Goal: Task Accomplishment & Management: Manage account settings

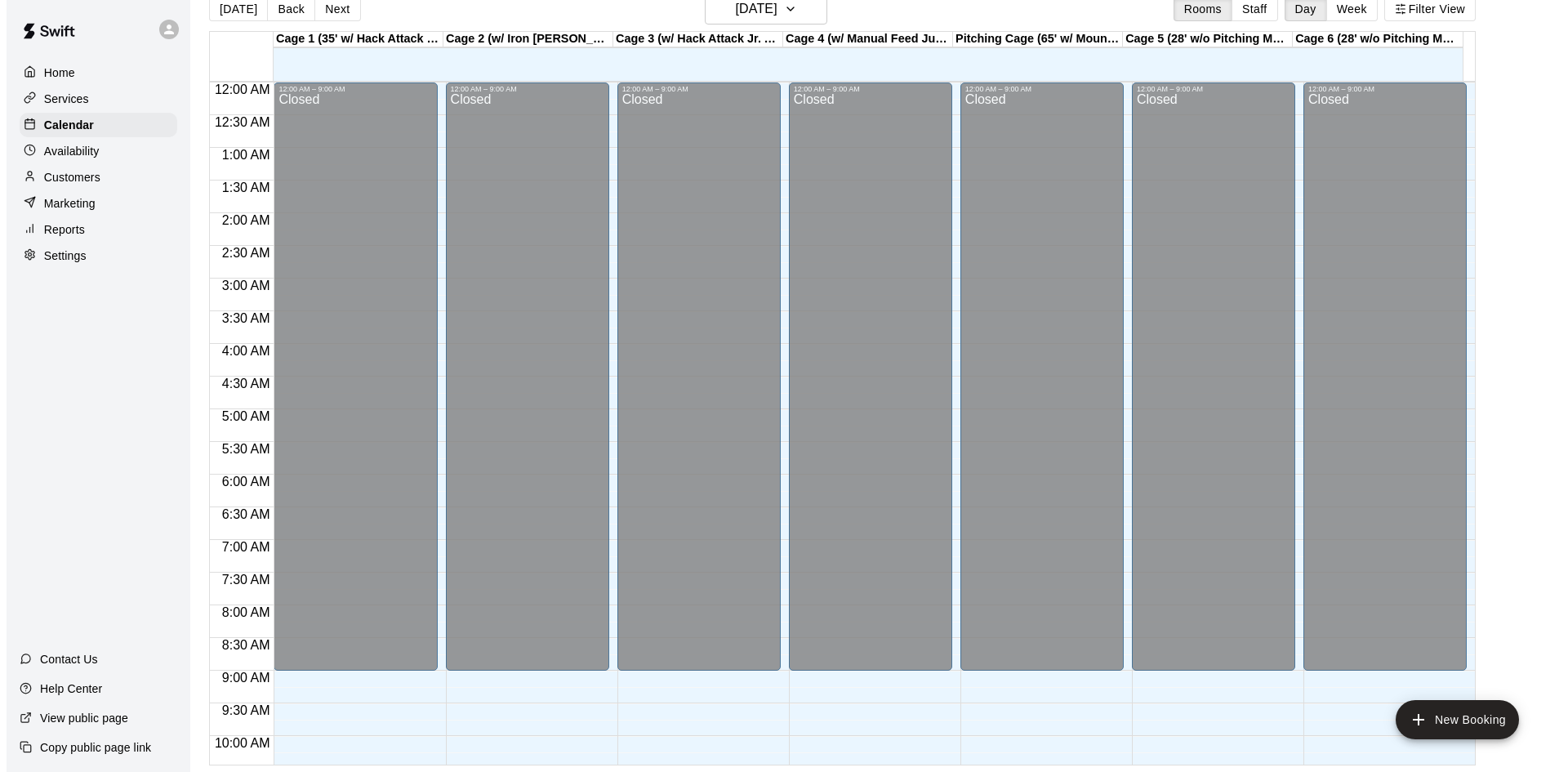
scroll to position [673, 0]
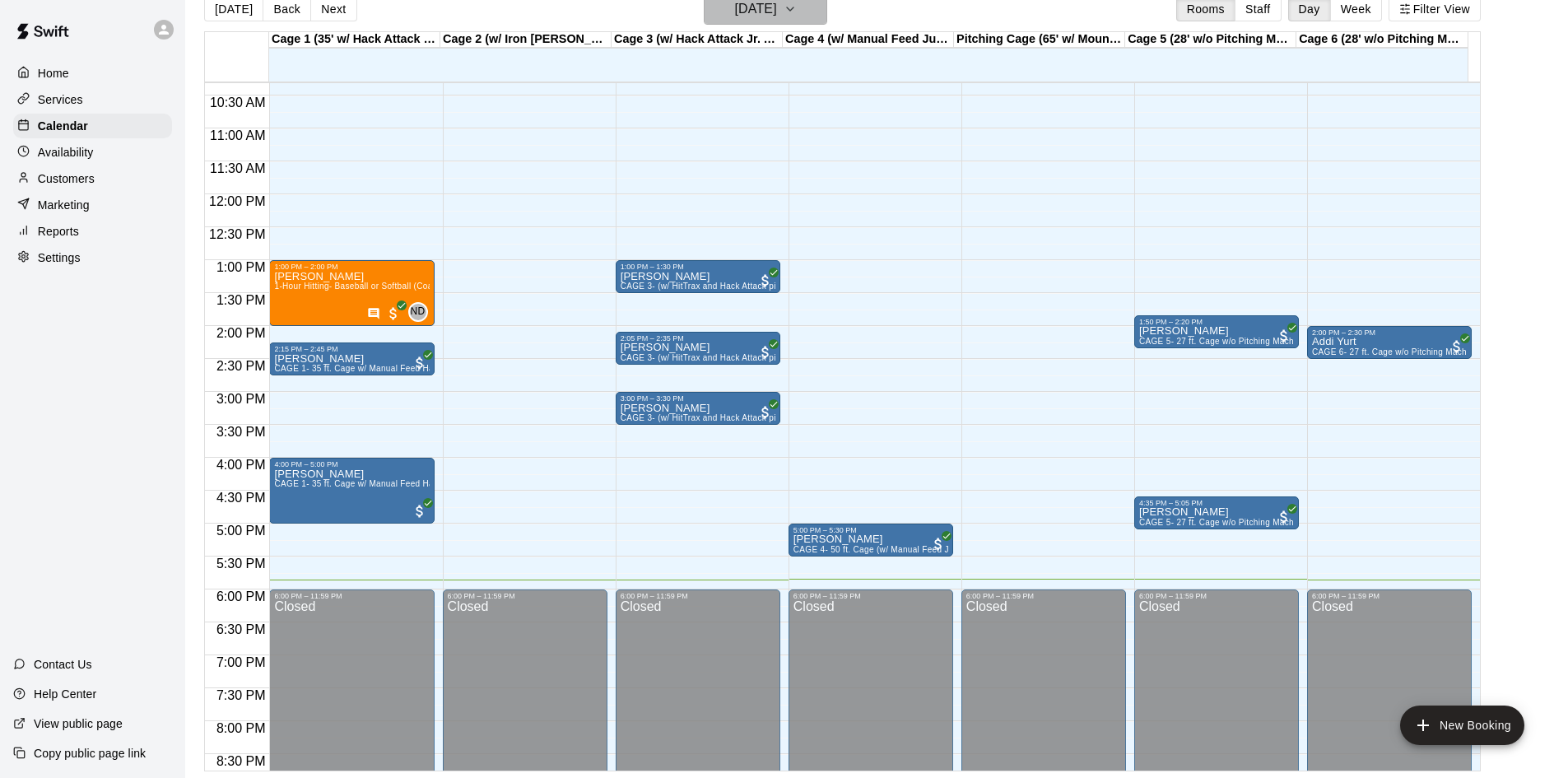
click at [777, 11] on h6 "[DATE]" at bounding box center [755, 8] width 42 height 23
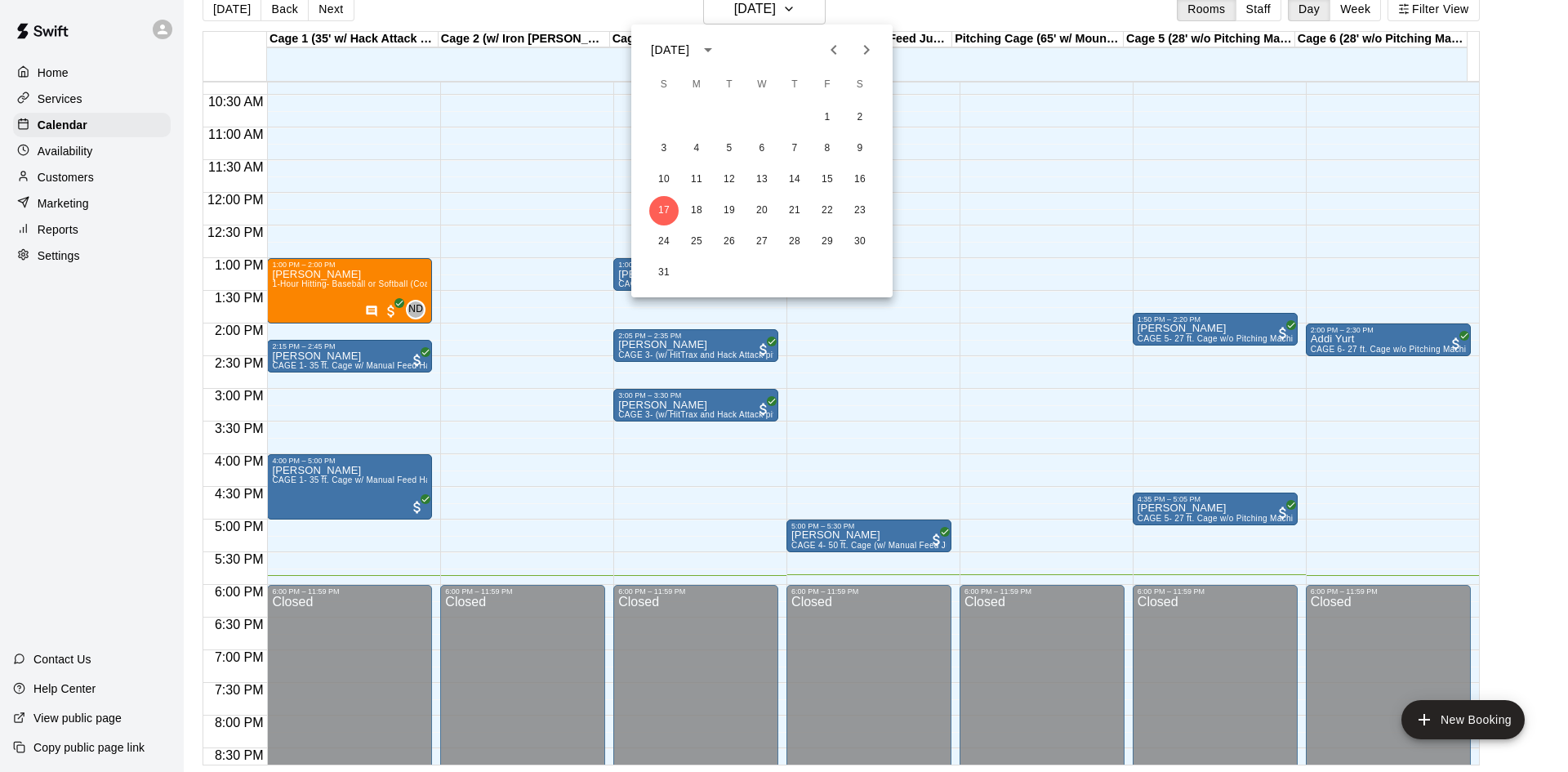
click at [865, 46] on icon "Next month" at bounding box center [867, 49] width 6 height 10
click at [666, 144] on button "7" at bounding box center [664, 149] width 30 height 30
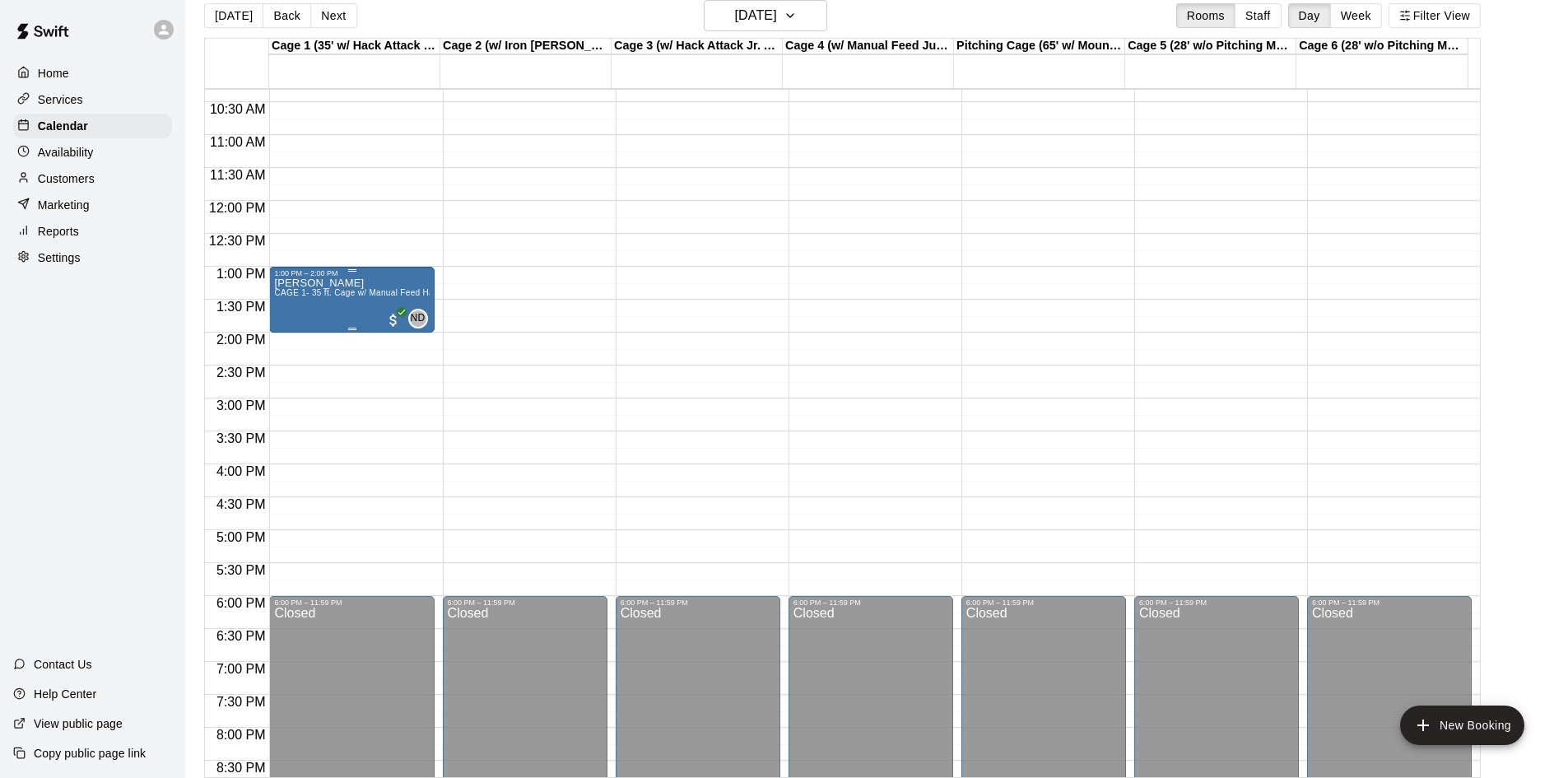
click at [357, 297] on span "CAGE 1- 35 ft. Cage w/ Manual Feed Hack Attack- Baseball" at bounding box center [390, 292] width 233 height 9
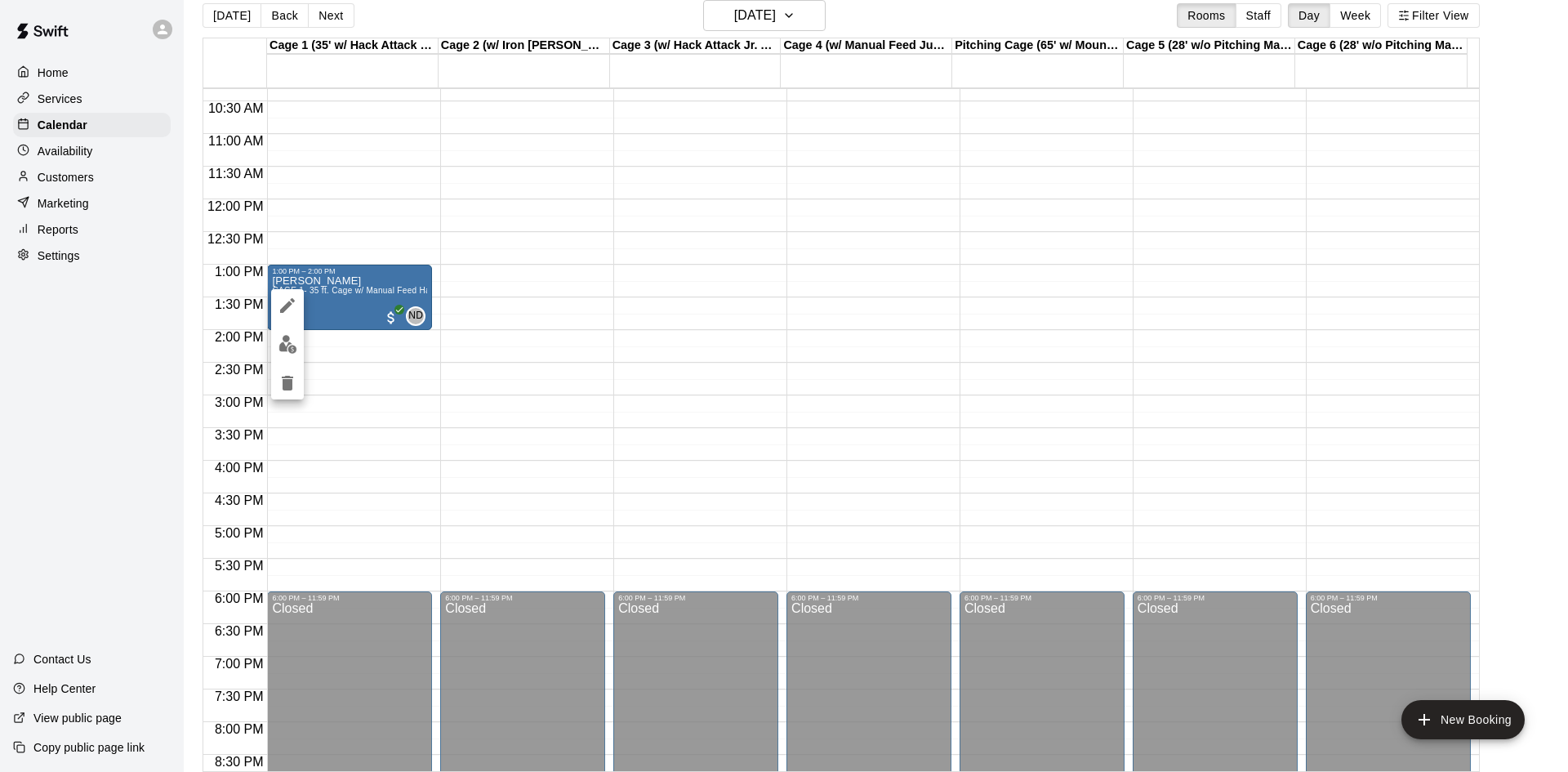
click at [355, 294] on div at bounding box center [784, 386] width 1568 height 772
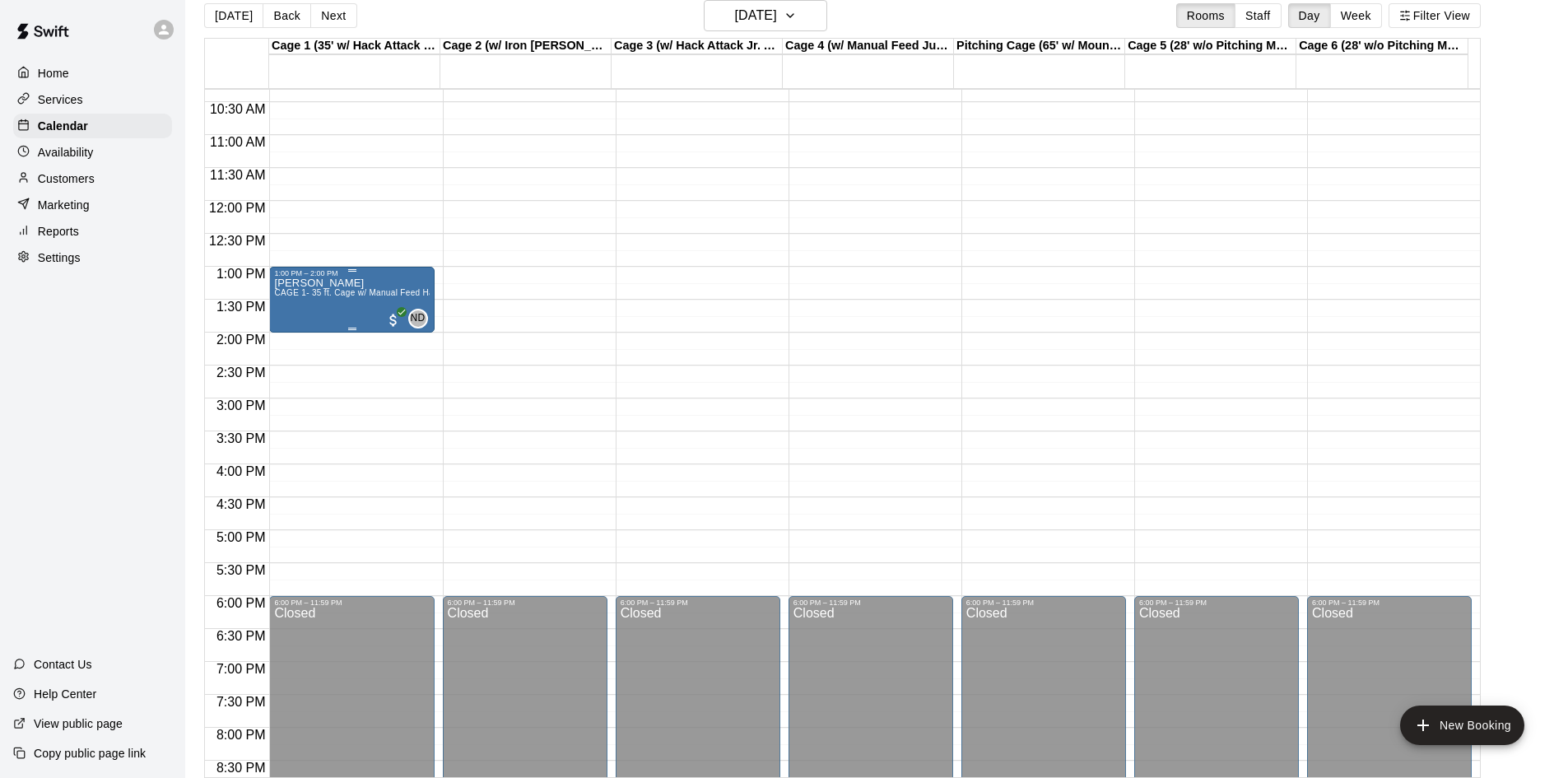
click at [358, 301] on div "[PERSON_NAME] CAGE 1- 35 ft. Cage w/ Manual Feed Hack Attack- Baseball" at bounding box center [351, 666] width 155 height 778
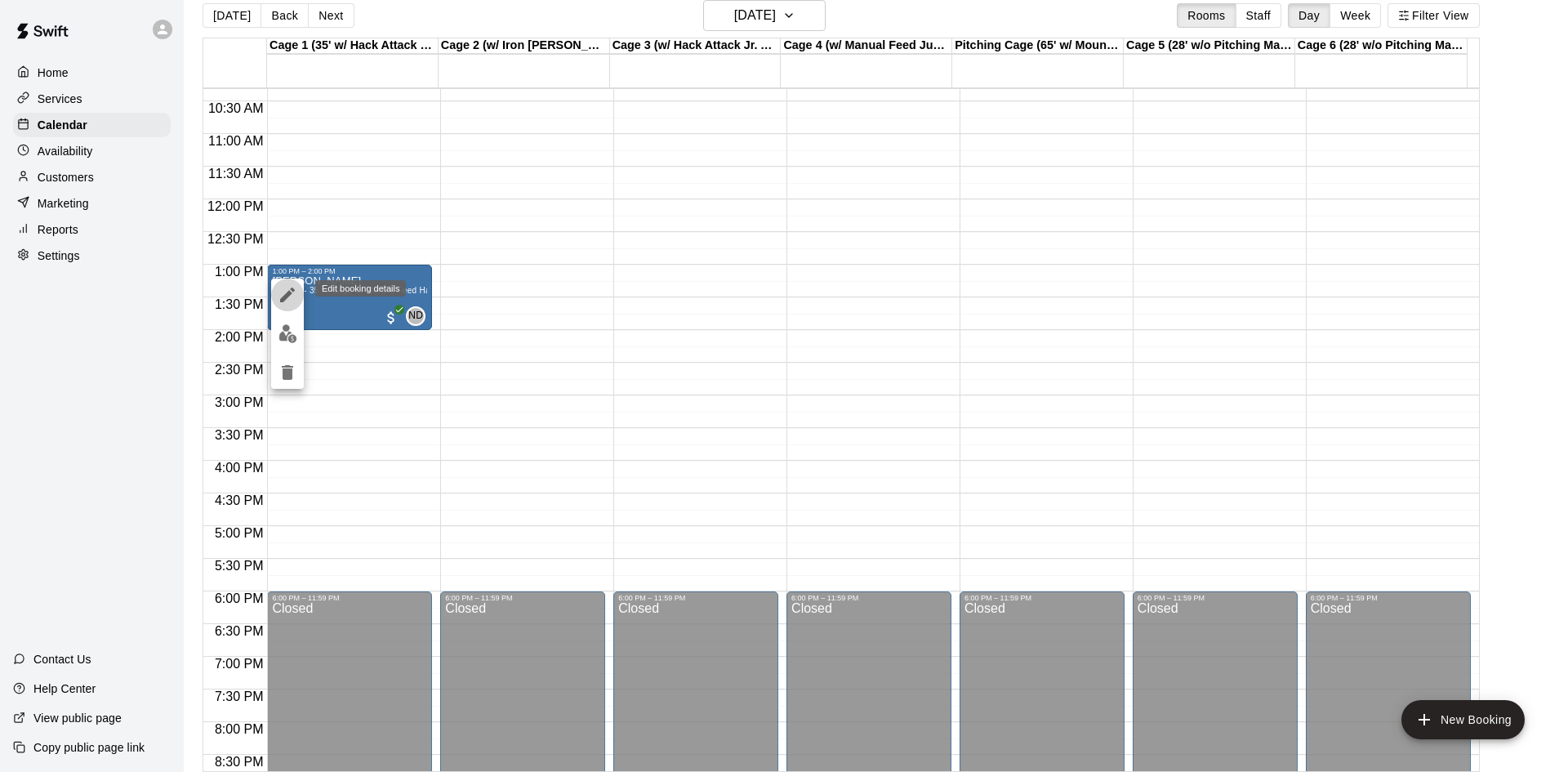
click at [289, 292] on icon "edit" at bounding box center [287, 295] width 15 height 15
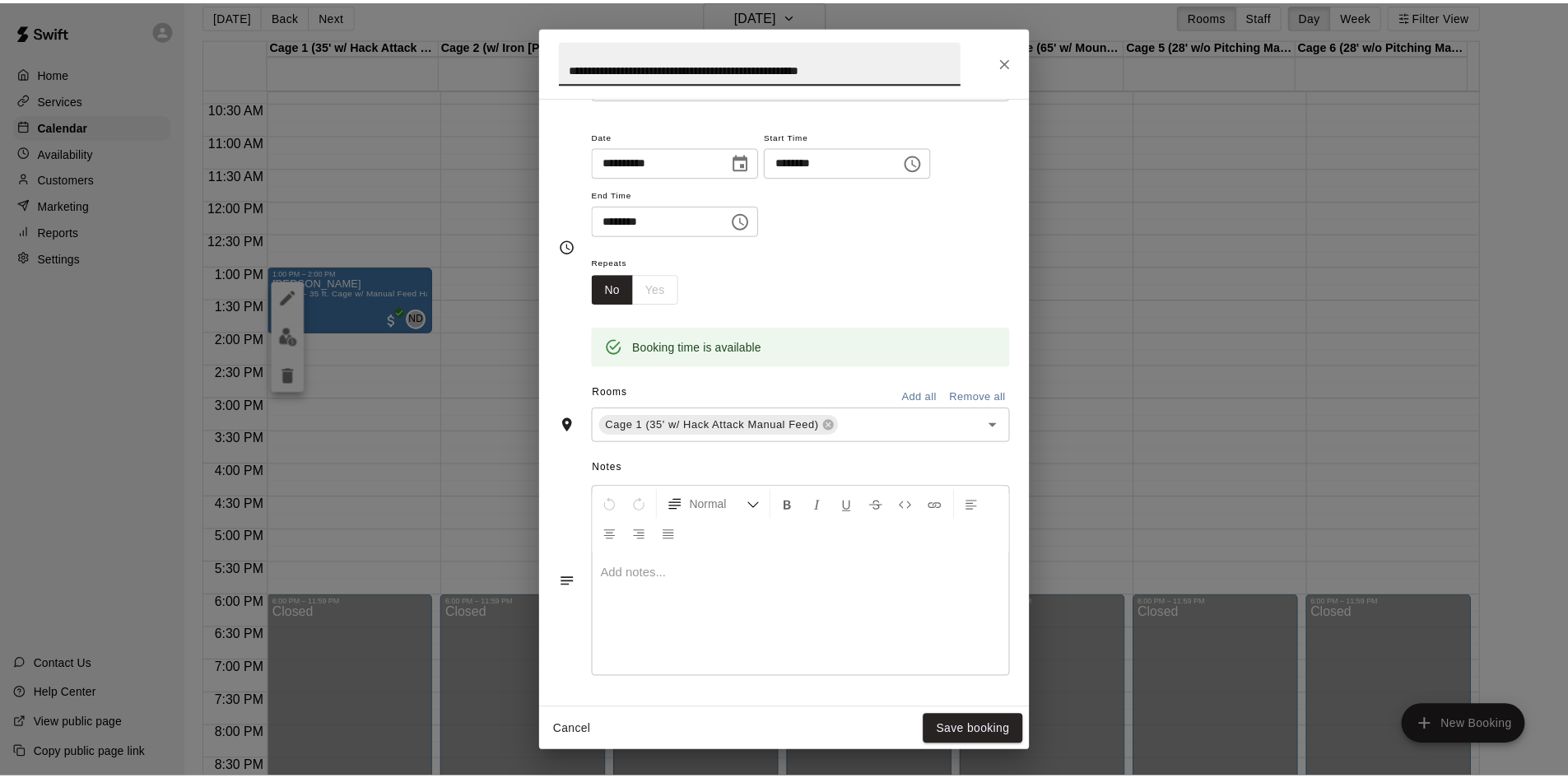
scroll to position [0, 0]
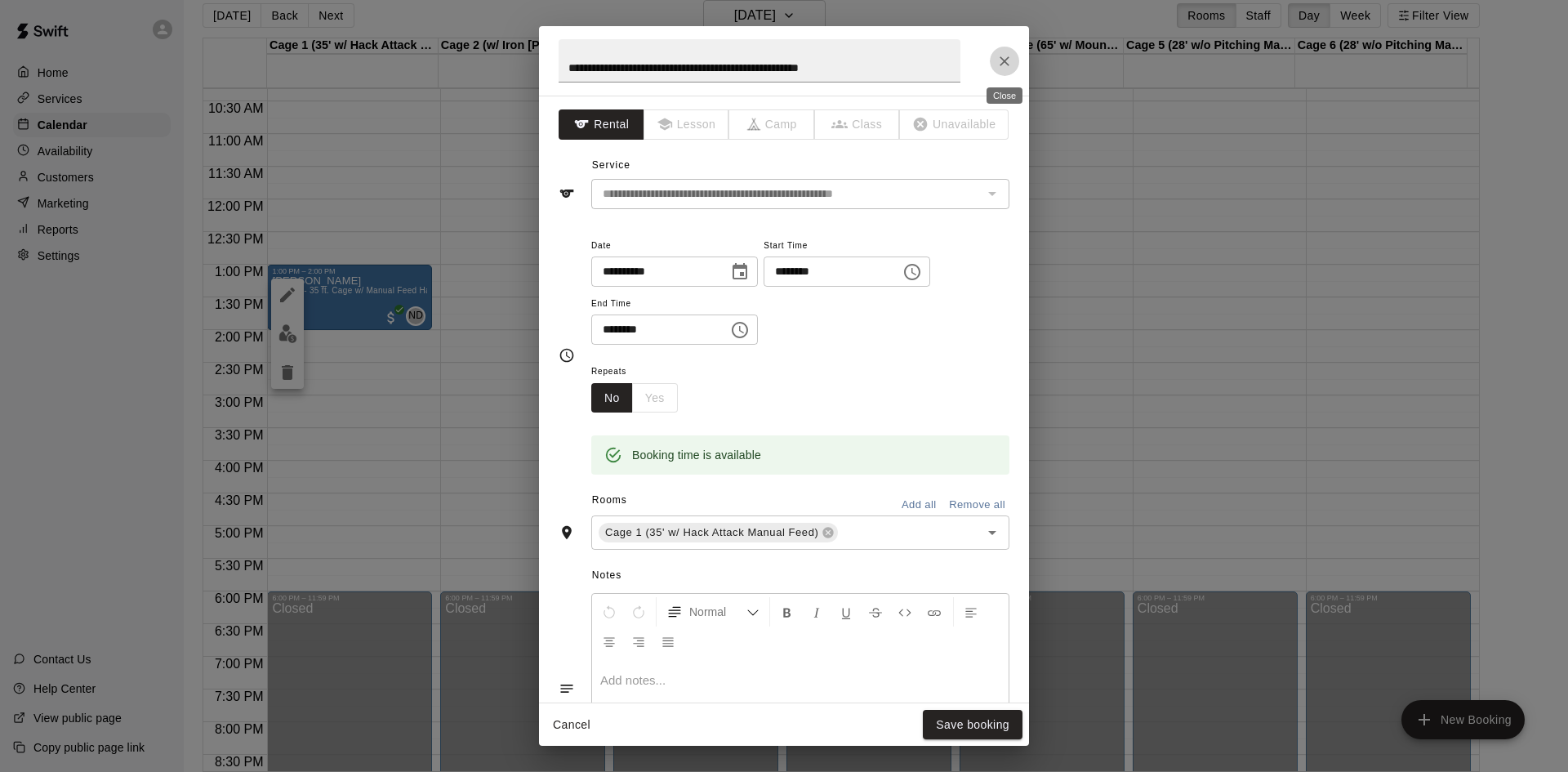
click at [1004, 63] on icon "Close" at bounding box center [1004, 61] width 17 height 17
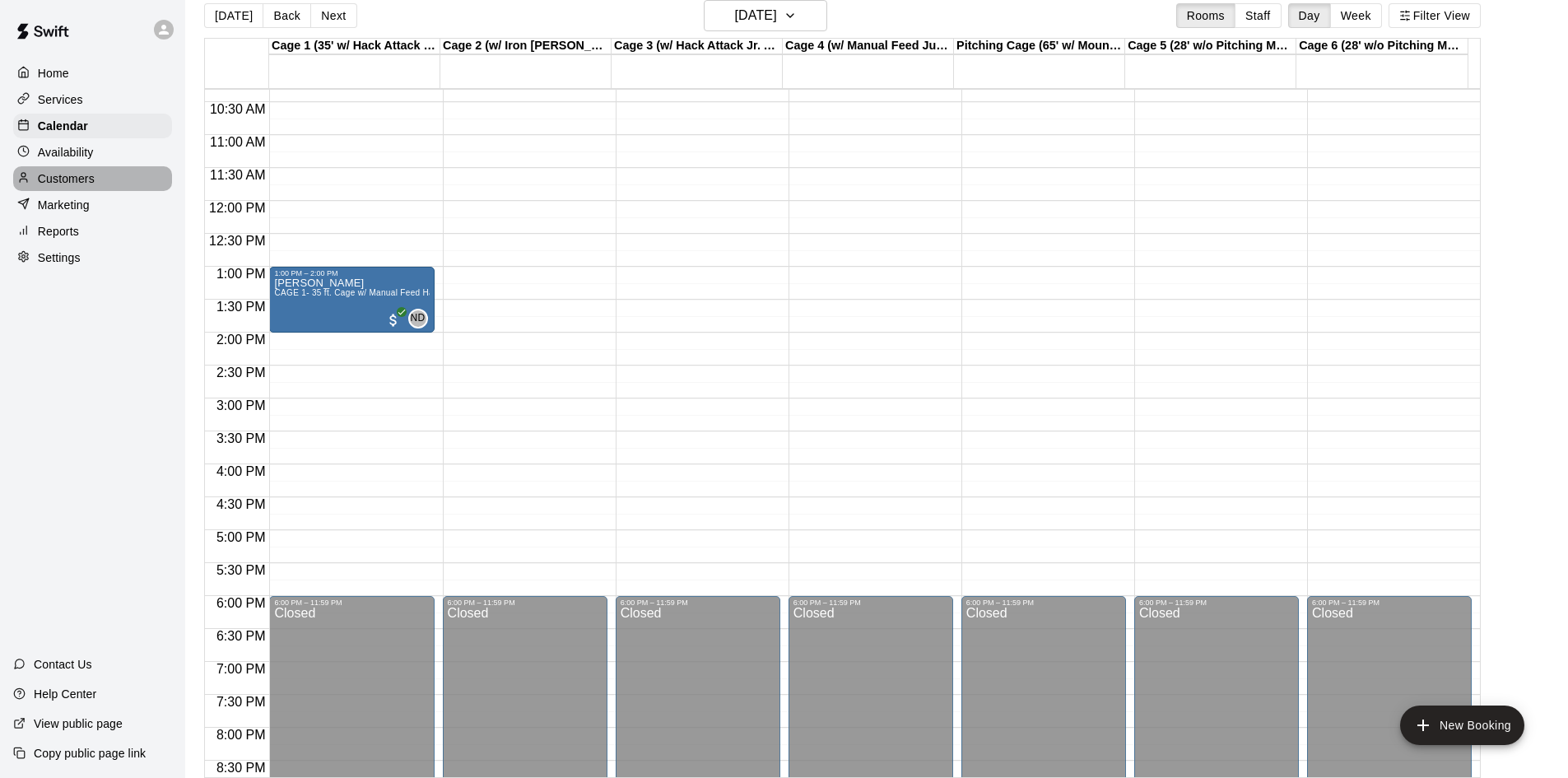
click at [70, 186] on p "Customers" at bounding box center [66, 179] width 57 height 17
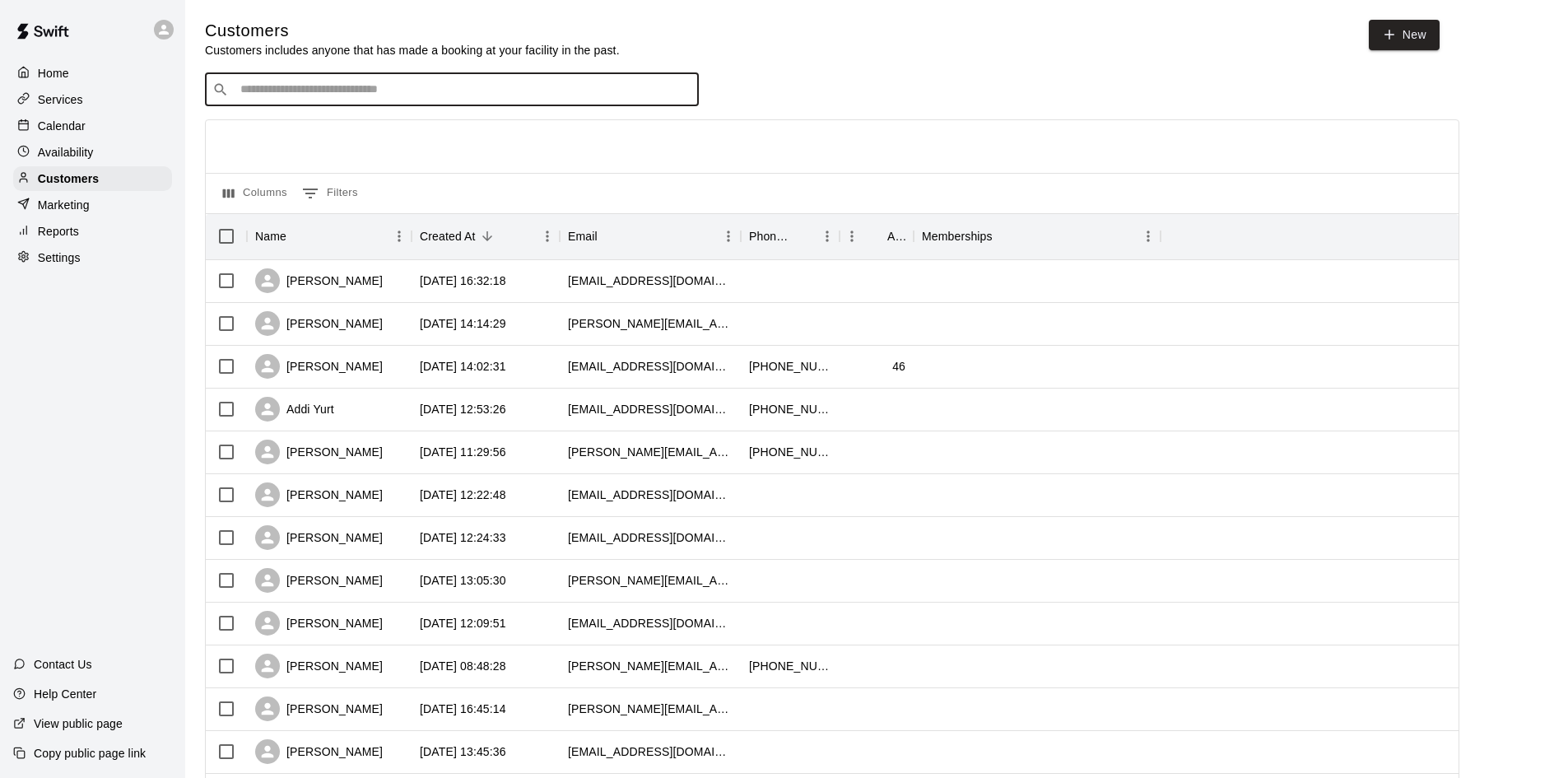
click at [371, 98] on input "Search customers by name or email" at bounding box center [463, 90] width 456 height 17
type input "******"
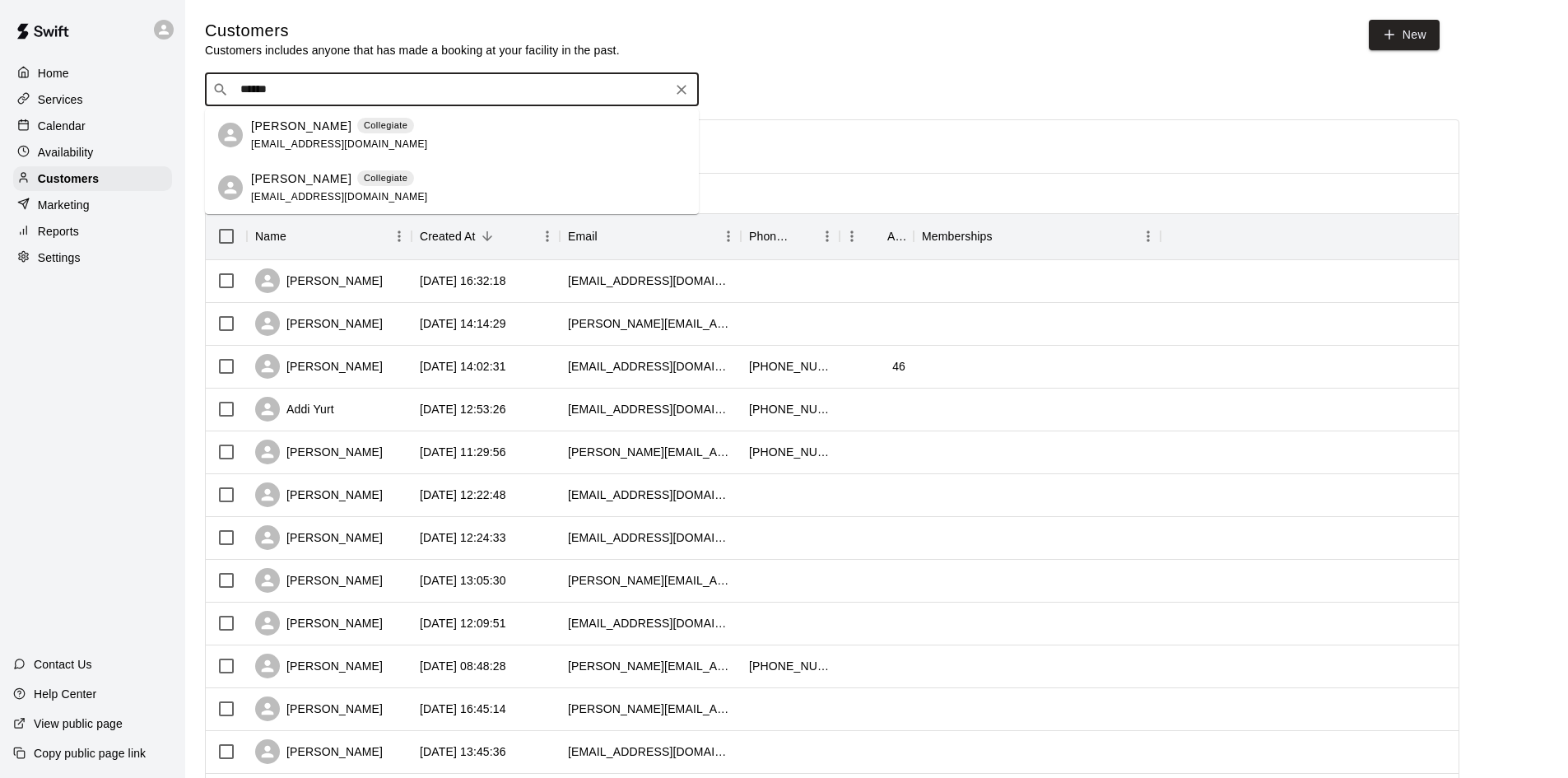
click at [291, 188] on div "[PERSON_NAME] Collegiate [EMAIL_ADDRESS][DOMAIN_NAME]" at bounding box center [339, 188] width 177 height 36
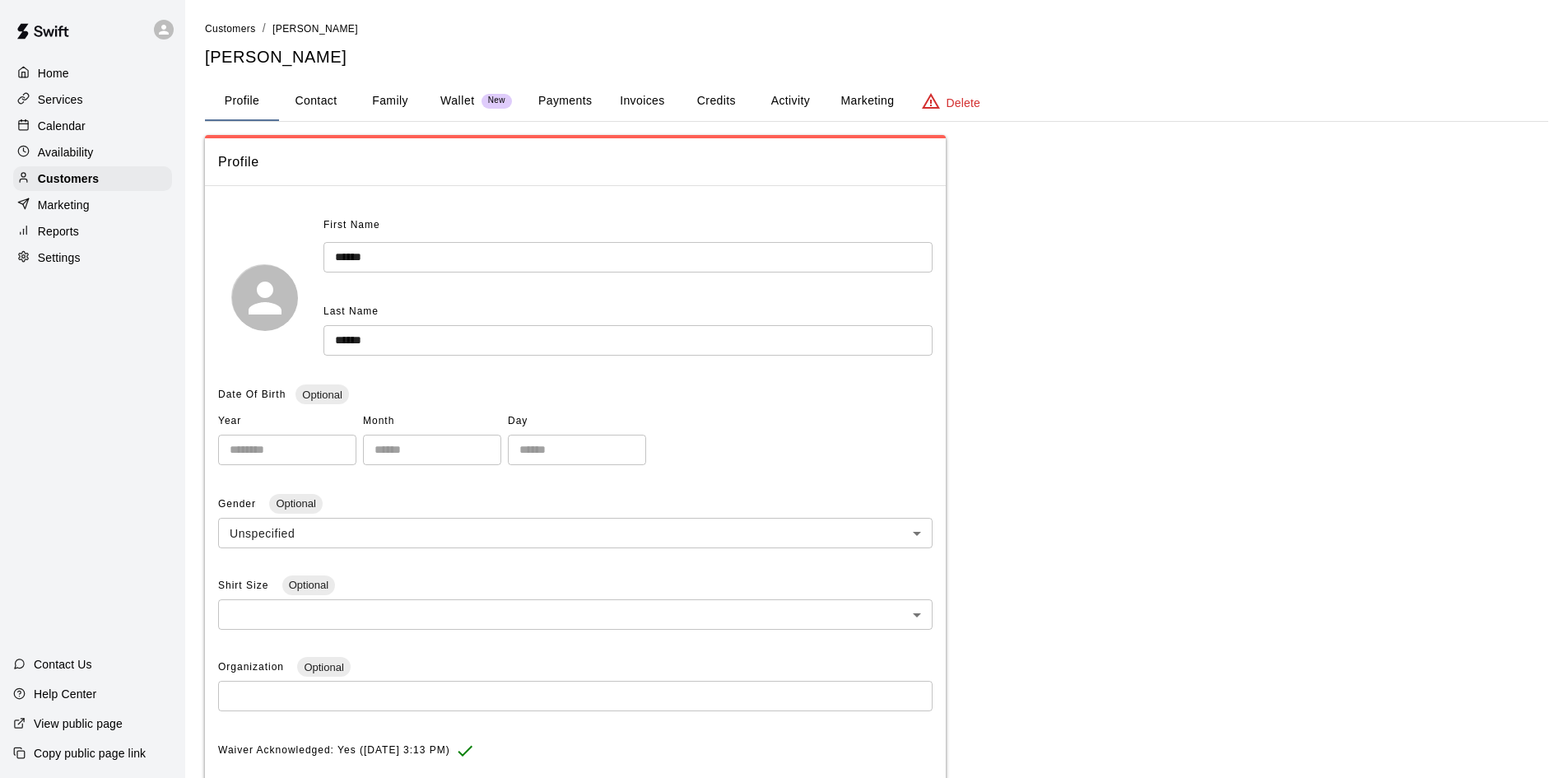
click at [791, 103] on button "Activity" at bounding box center [790, 101] width 74 height 39
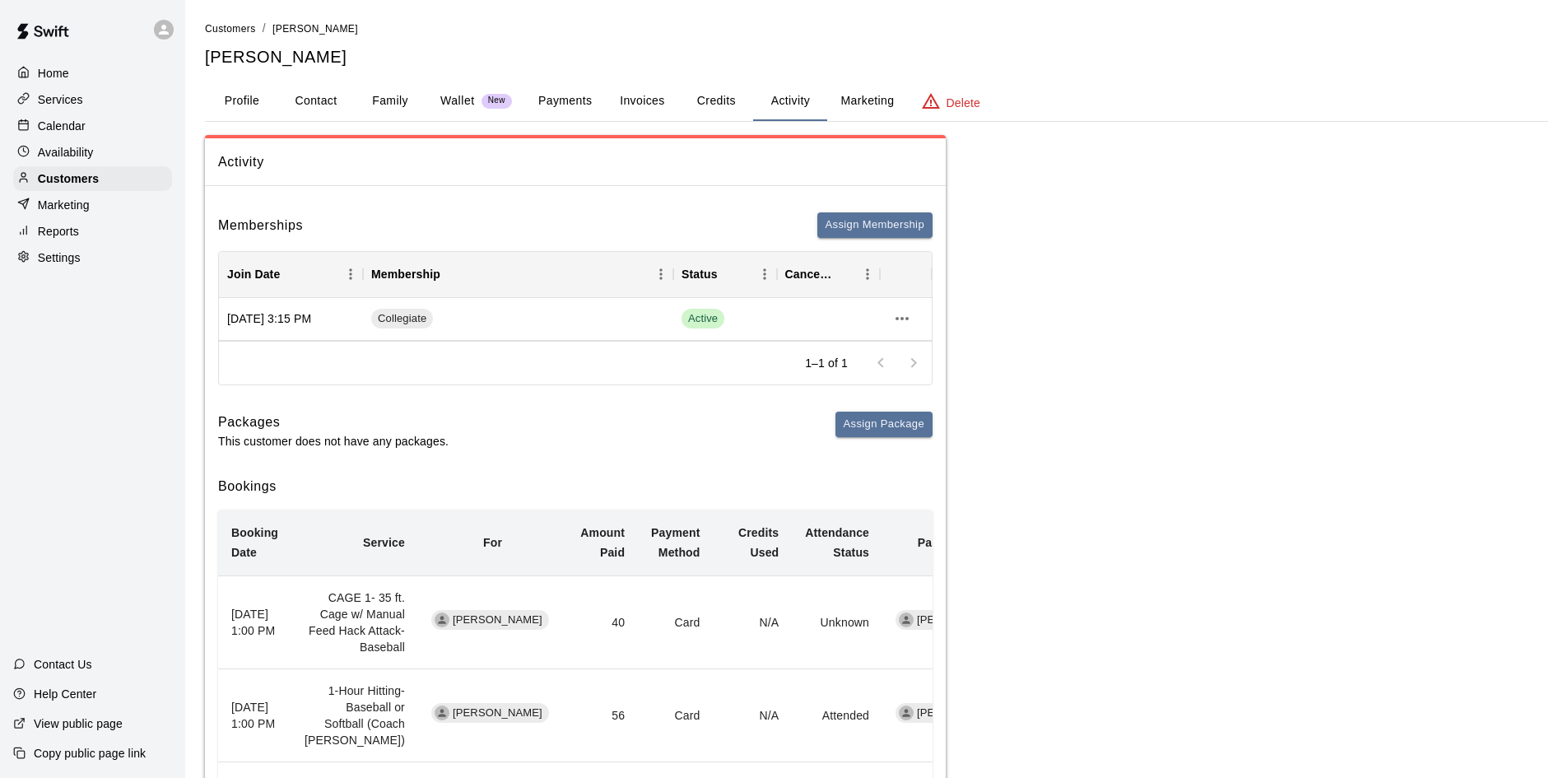
drag, startPoint x: 47, startPoint y: 185, endPoint x: 164, endPoint y: 216, distance: 121.0
click at [47, 185] on p "Customers" at bounding box center [67, 179] width 61 height 17
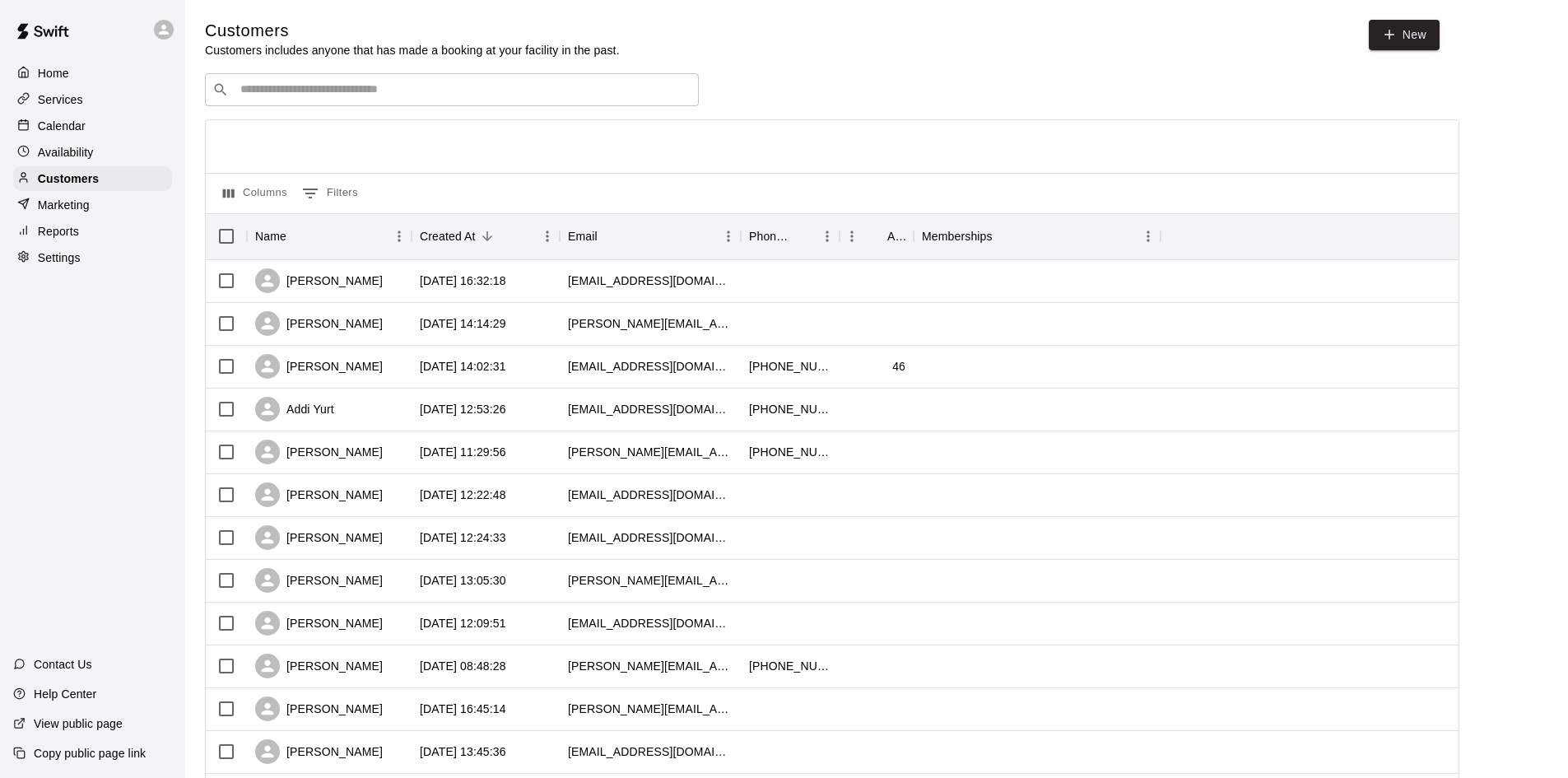
click at [422, 101] on div "​ ​" at bounding box center [452, 89] width 494 height 33
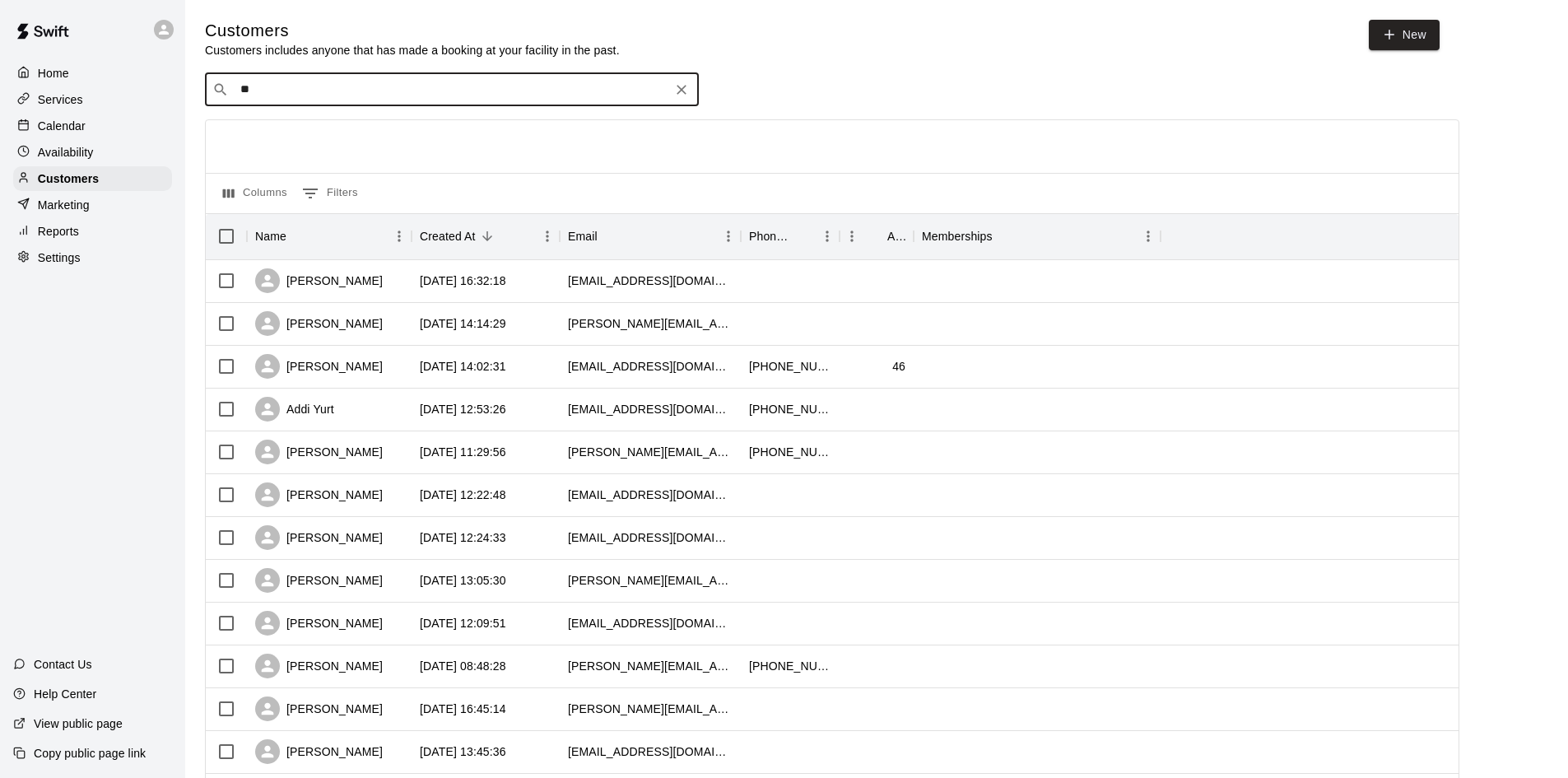
type input "***"
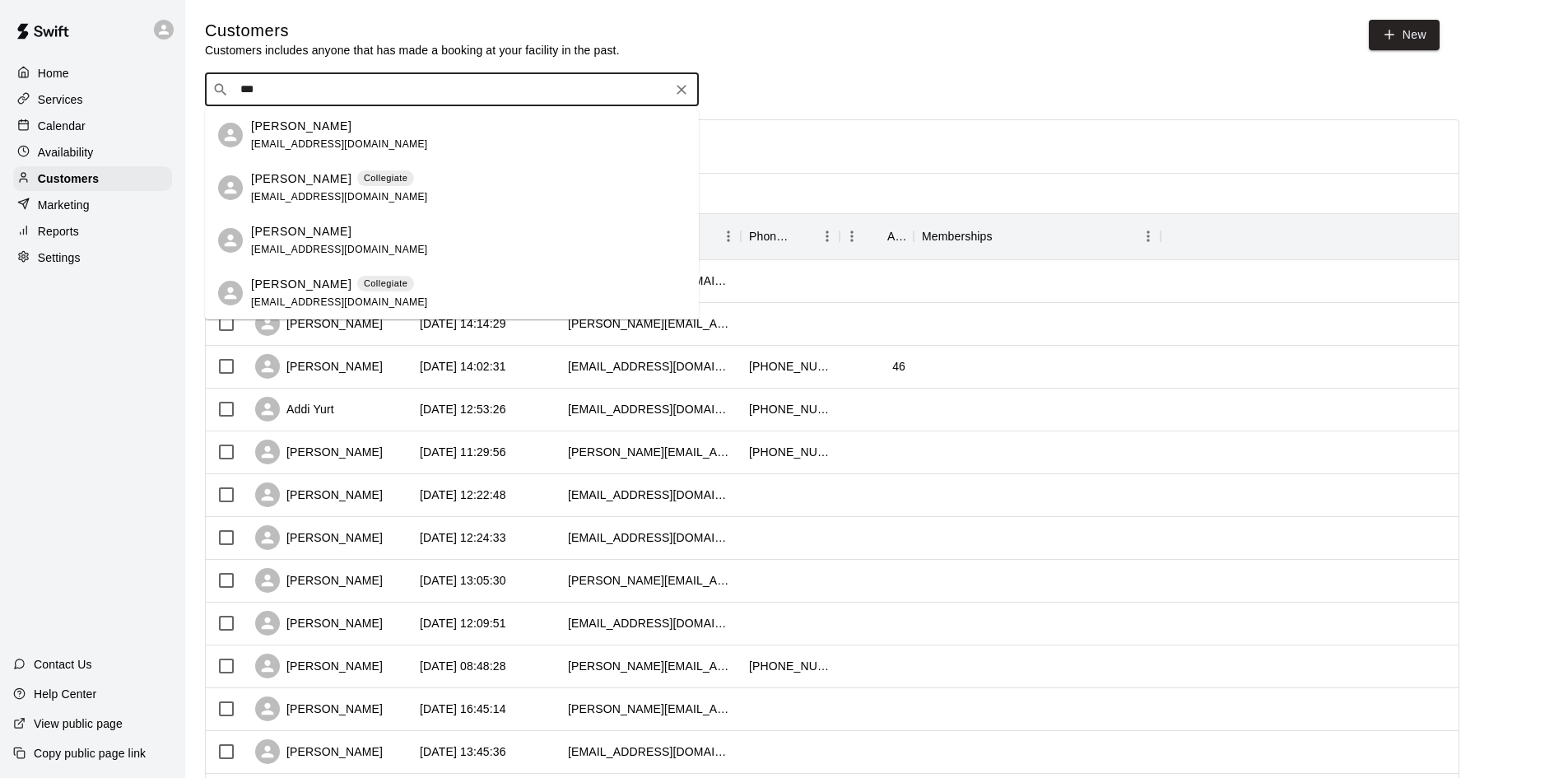
click at [276, 301] on span "[EMAIL_ADDRESS][DOMAIN_NAME]" at bounding box center [339, 302] width 177 height 11
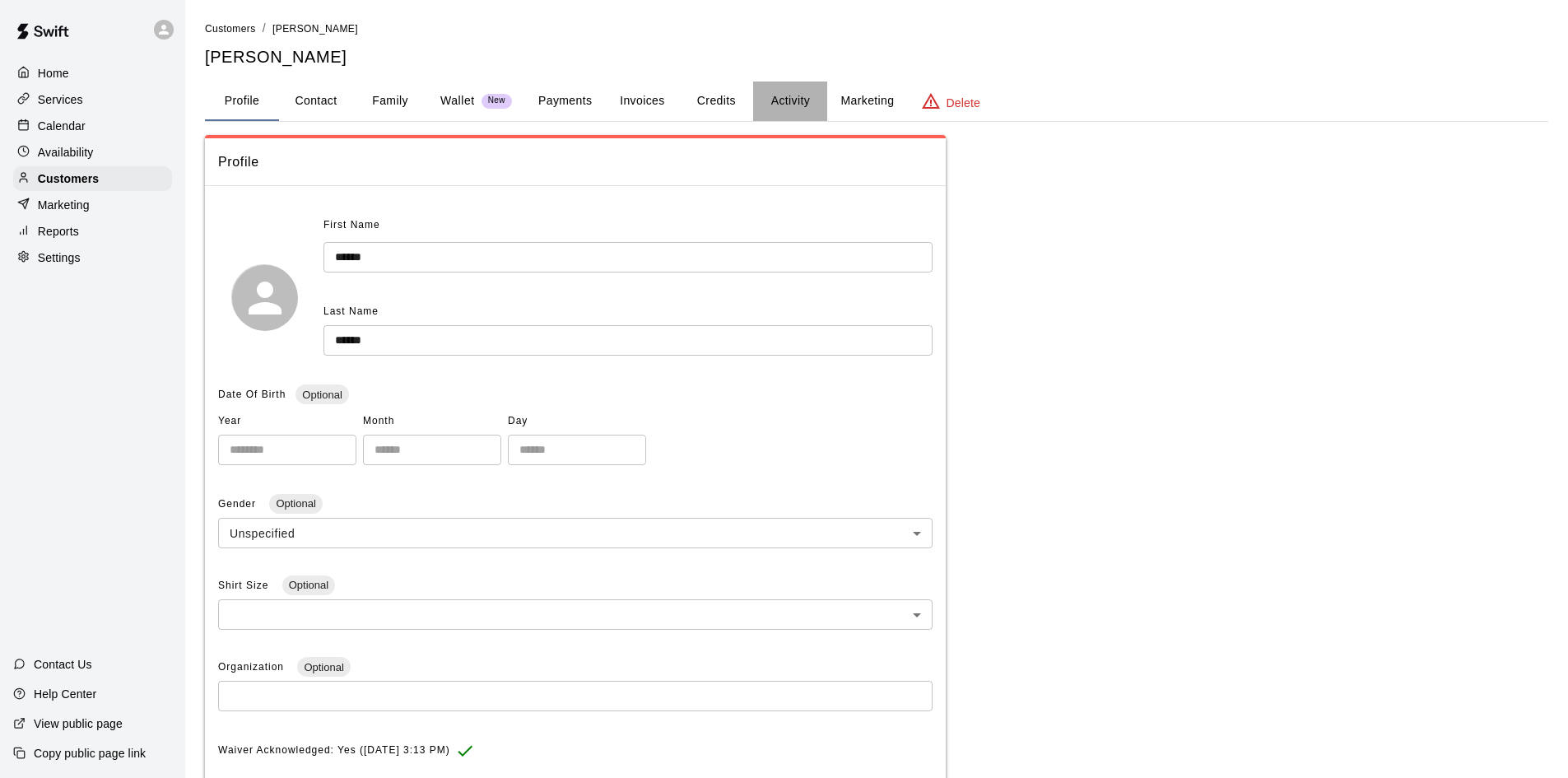
click at [793, 105] on button "Activity" at bounding box center [790, 101] width 74 height 39
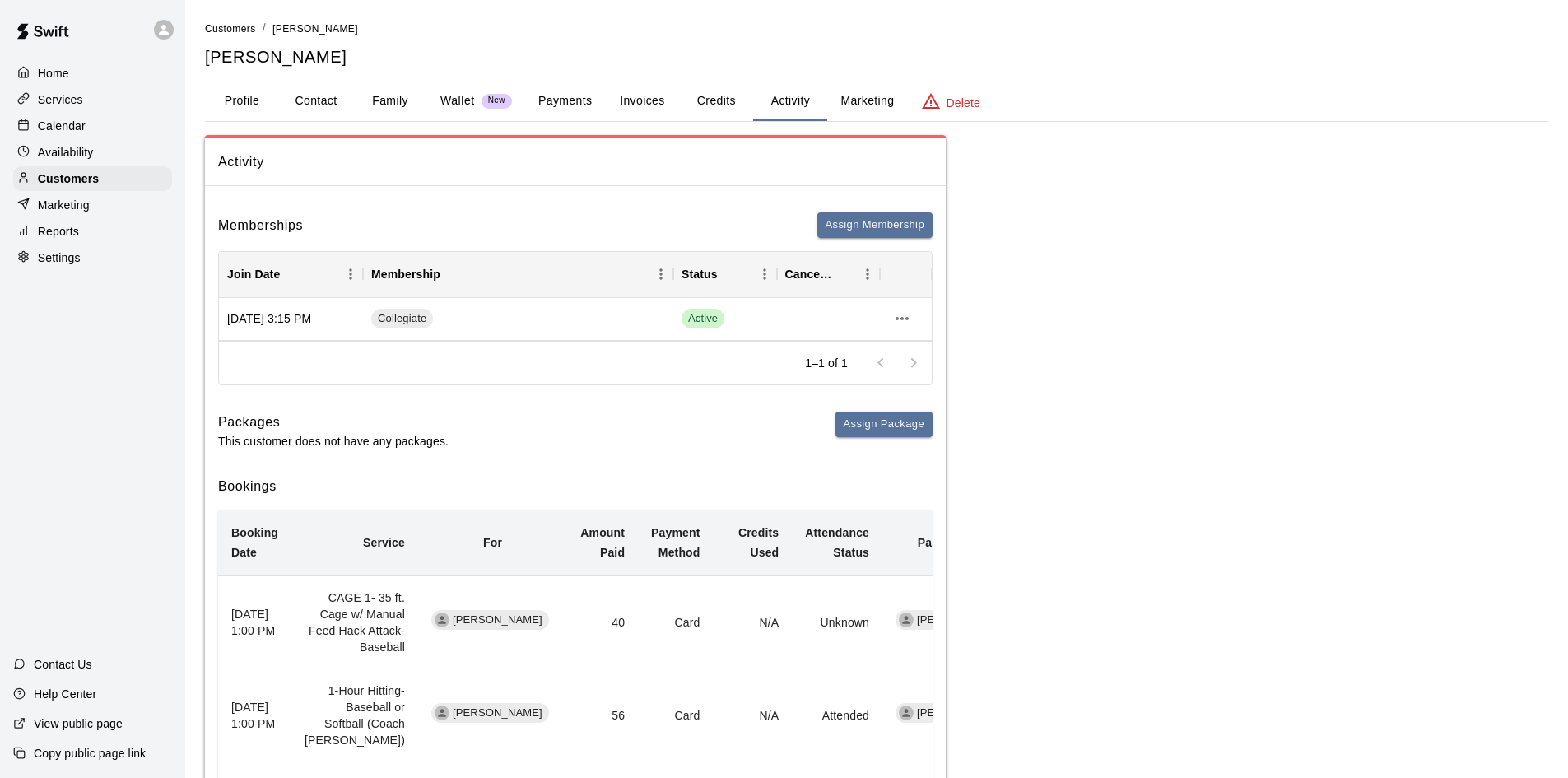
click at [331, 107] on button "Contact" at bounding box center [316, 101] width 74 height 39
select select "**"
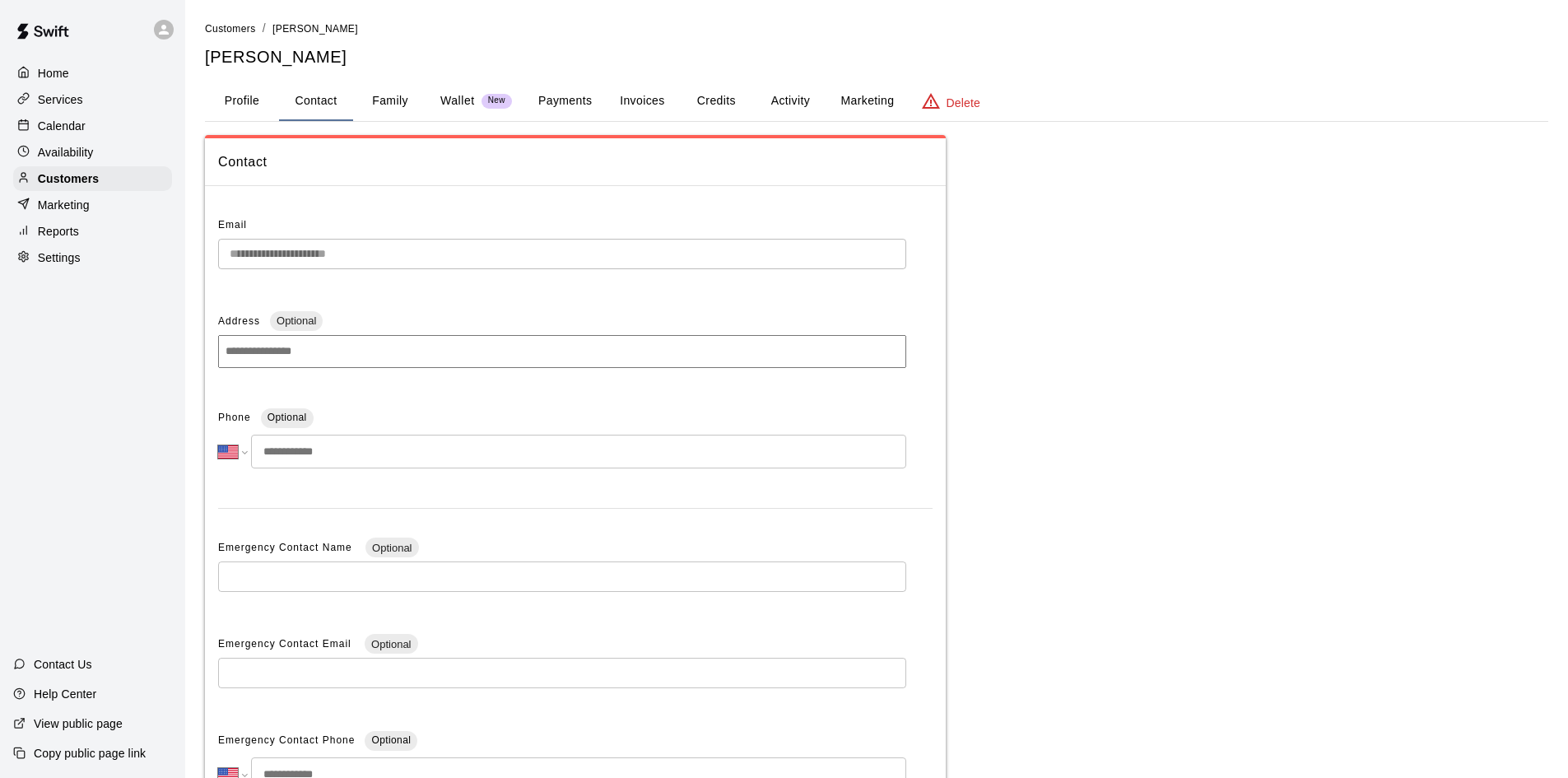
click at [230, 105] on button "Profile" at bounding box center [242, 101] width 74 height 39
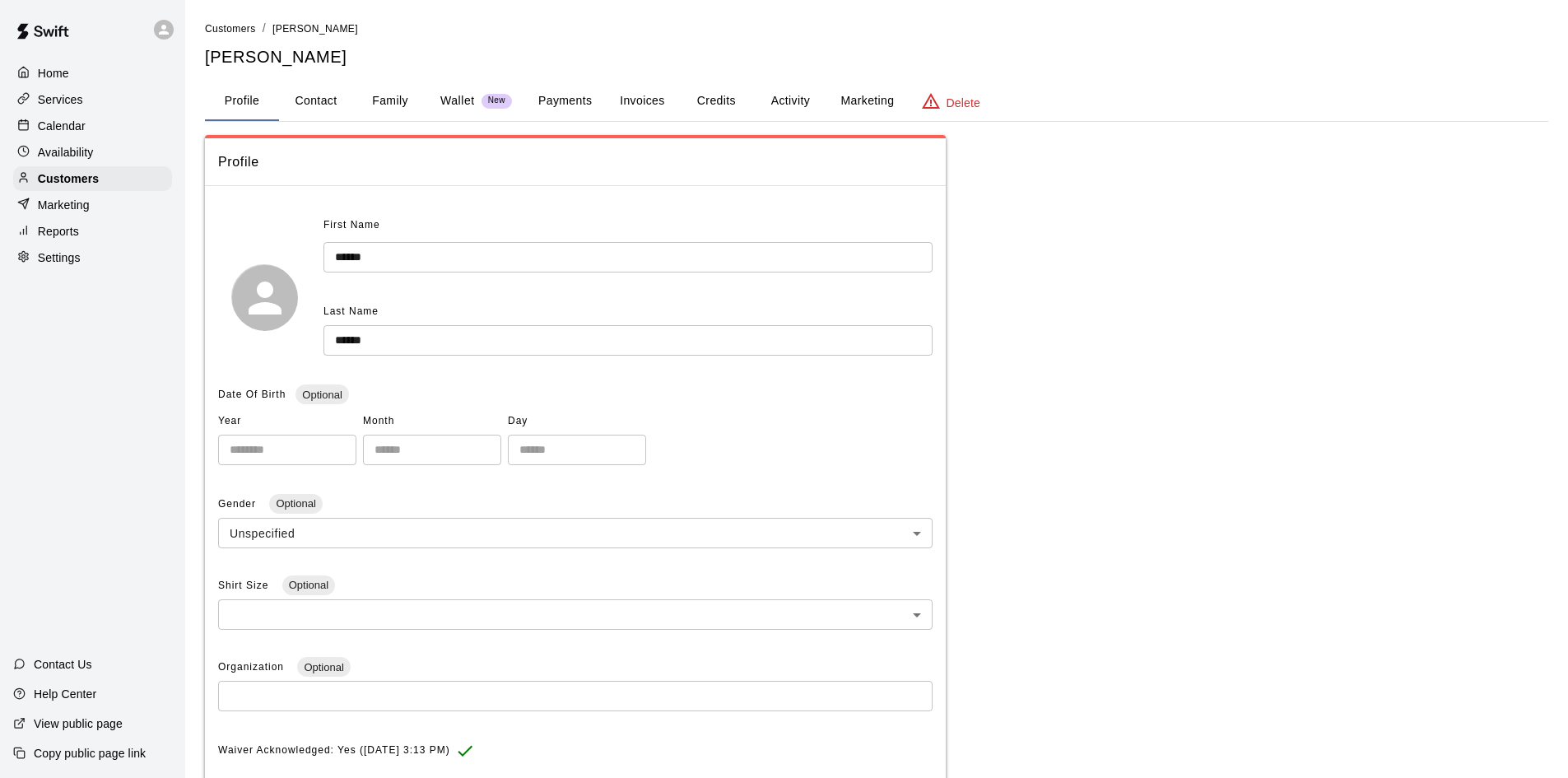
drag, startPoint x: 53, startPoint y: 127, endPoint x: 190, endPoint y: 179, distance: 146.5
click at [53, 127] on p "Calendar" at bounding box center [61, 127] width 48 height 17
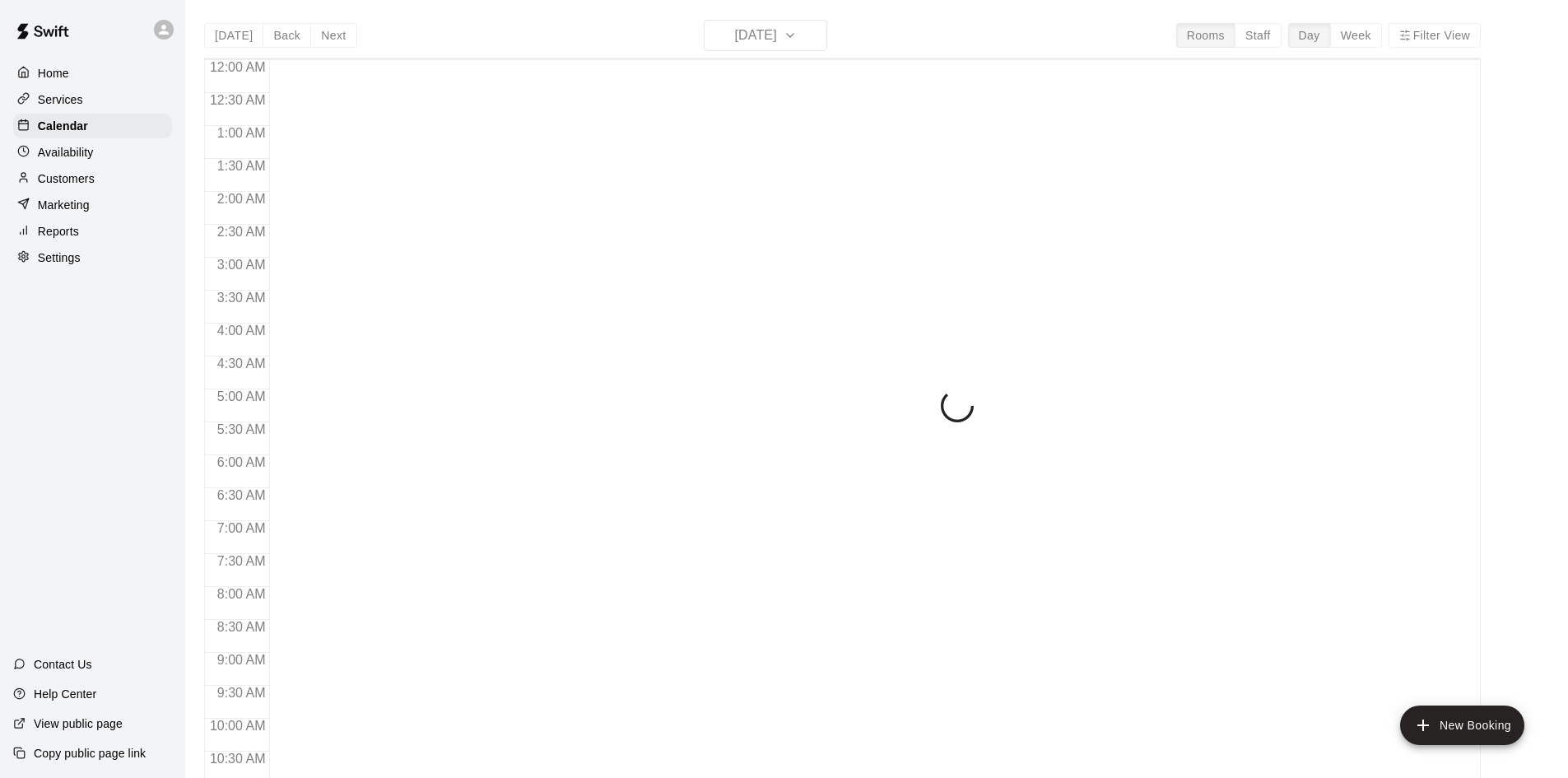
scroll to position [844, 0]
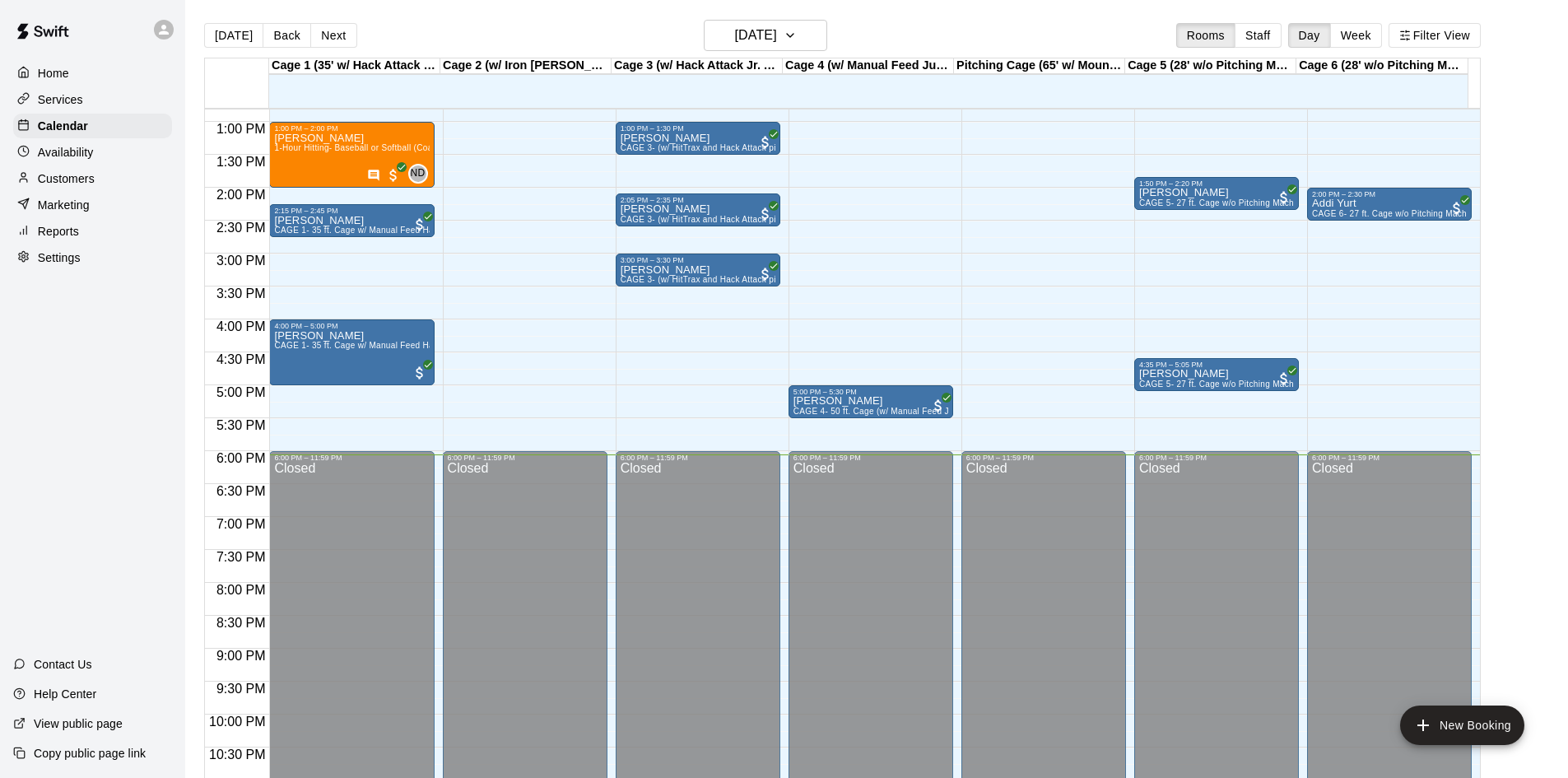
click at [81, 179] on p "Customers" at bounding box center [66, 179] width 57 height 17
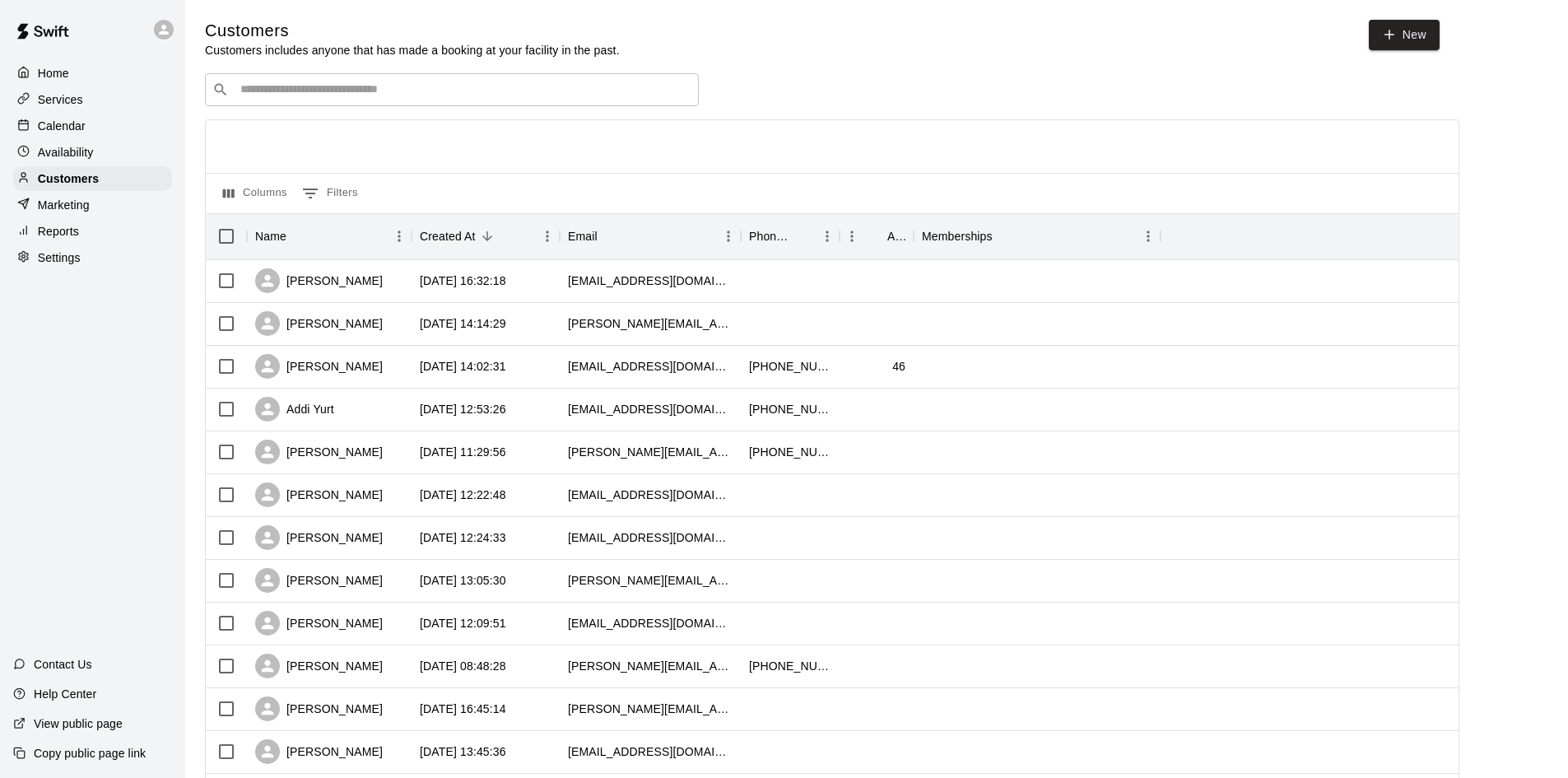
click at [369, 82] on div "​ ​" at bounding box center [452, 89] width 494 height 33
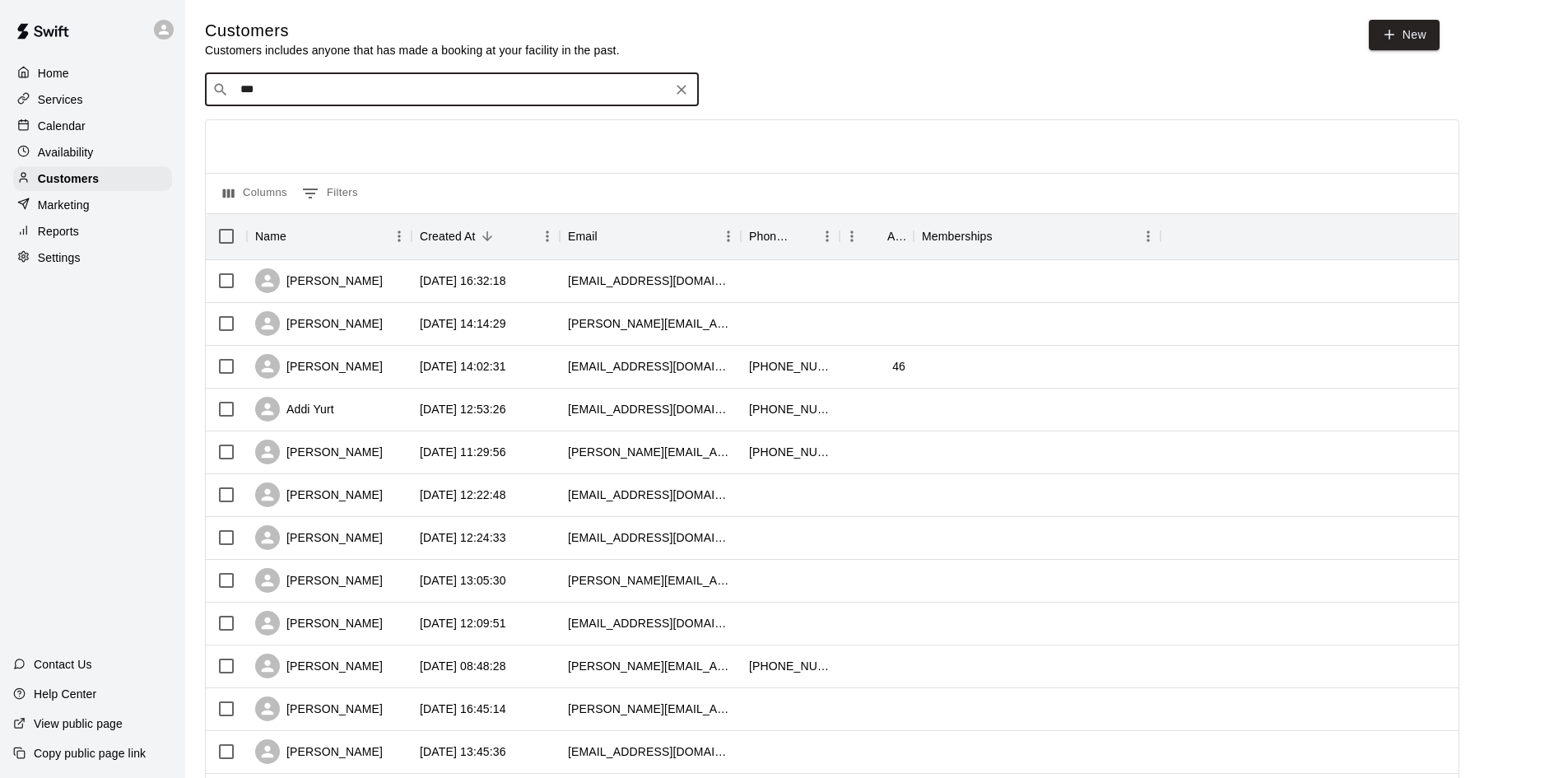
type input "****"
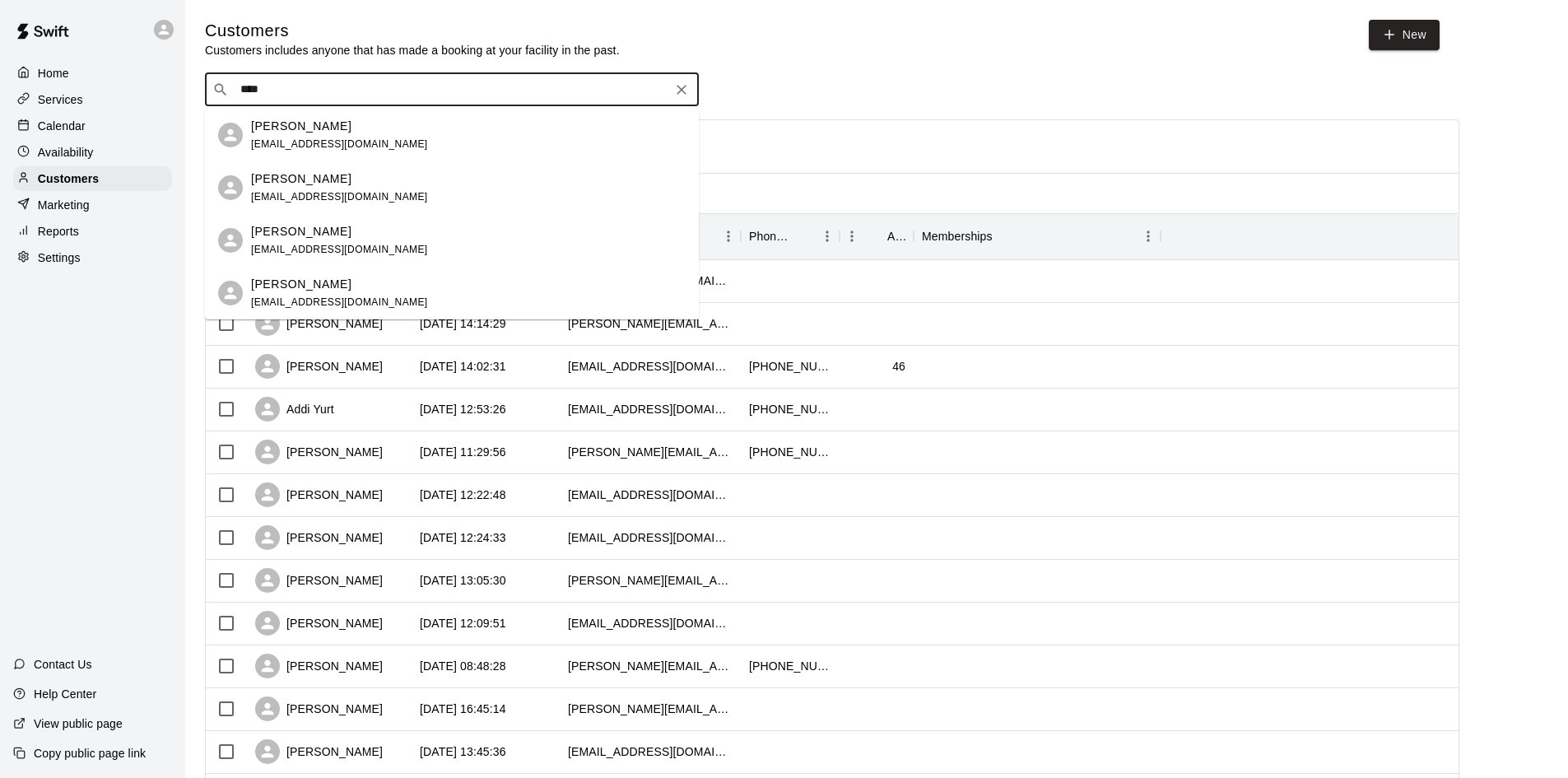
click at [285, 240] on div "[PERSON_NAME] [EMAIL_ADDRESS][DOMAIN_NAME]" at bounding box center [339, 241] width 177 height 36
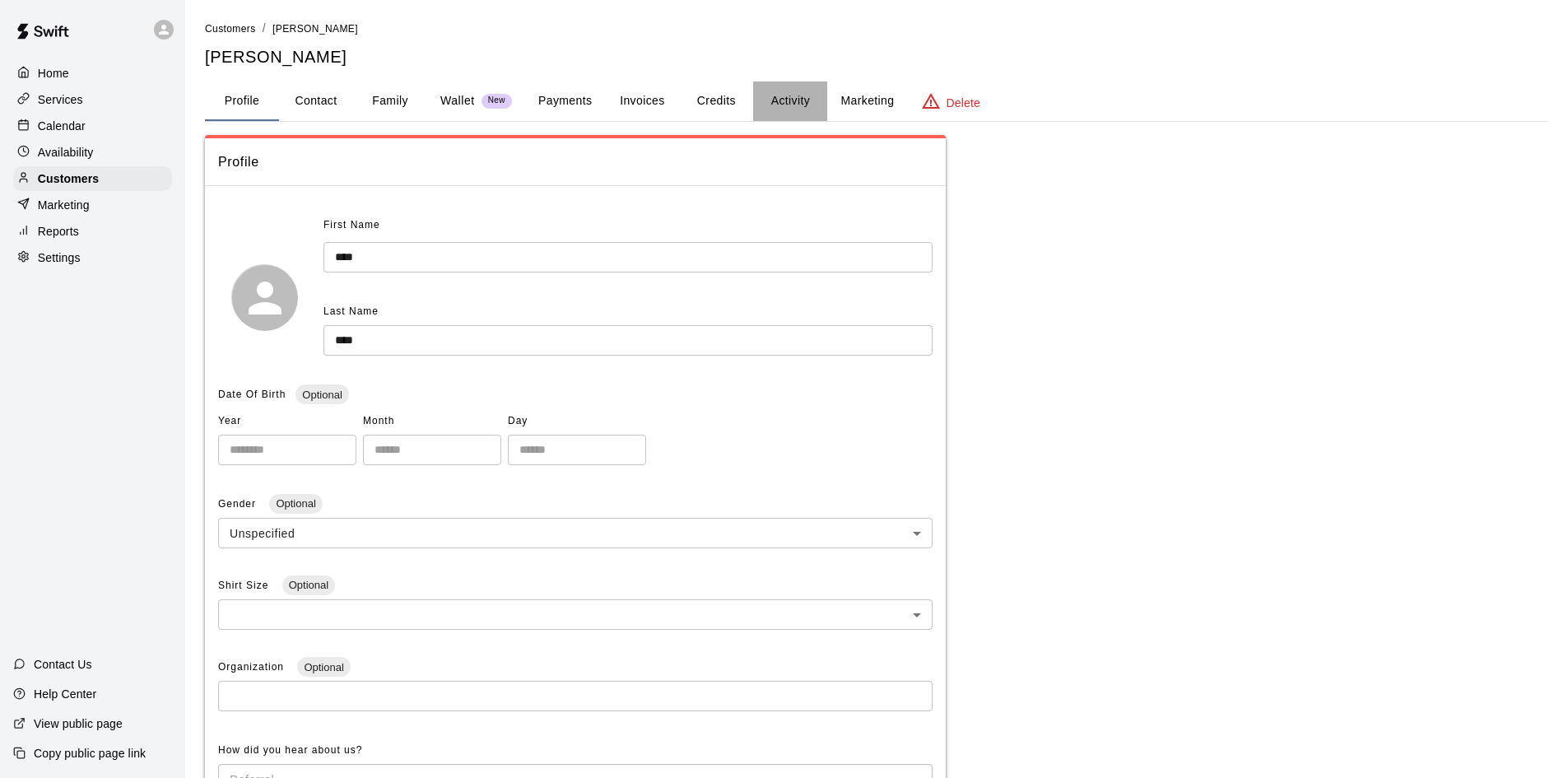
click at [799, 104] on button "Activity" at bounding box center [790, 101] width 74 height 39
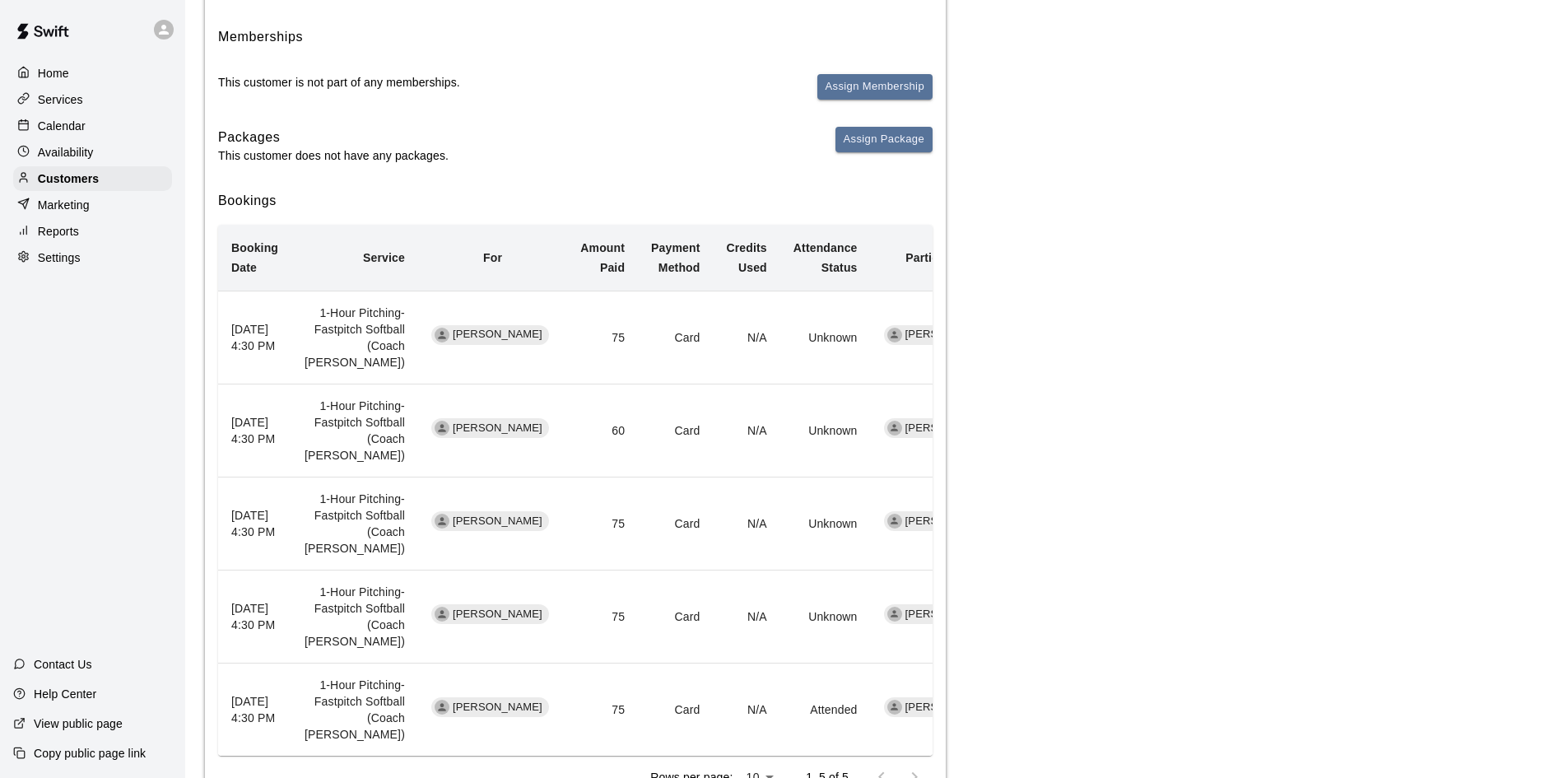
scroll to position [247, 0]
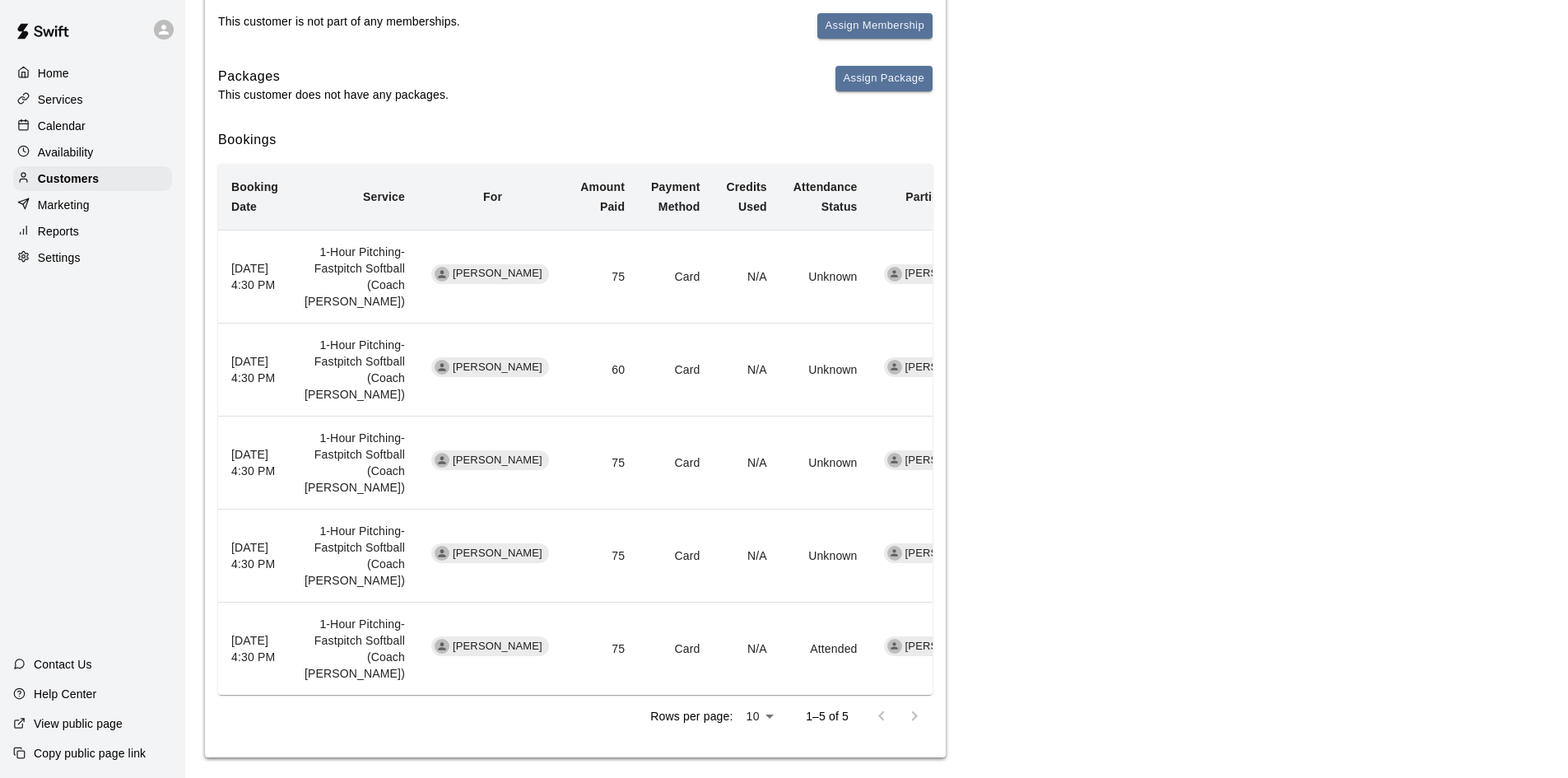
click at [1010, 247] on div "Activity Memberships This customer is not part of any memberships. Assign Membe…" at bounding box center [876, 323] width 1343 height 870
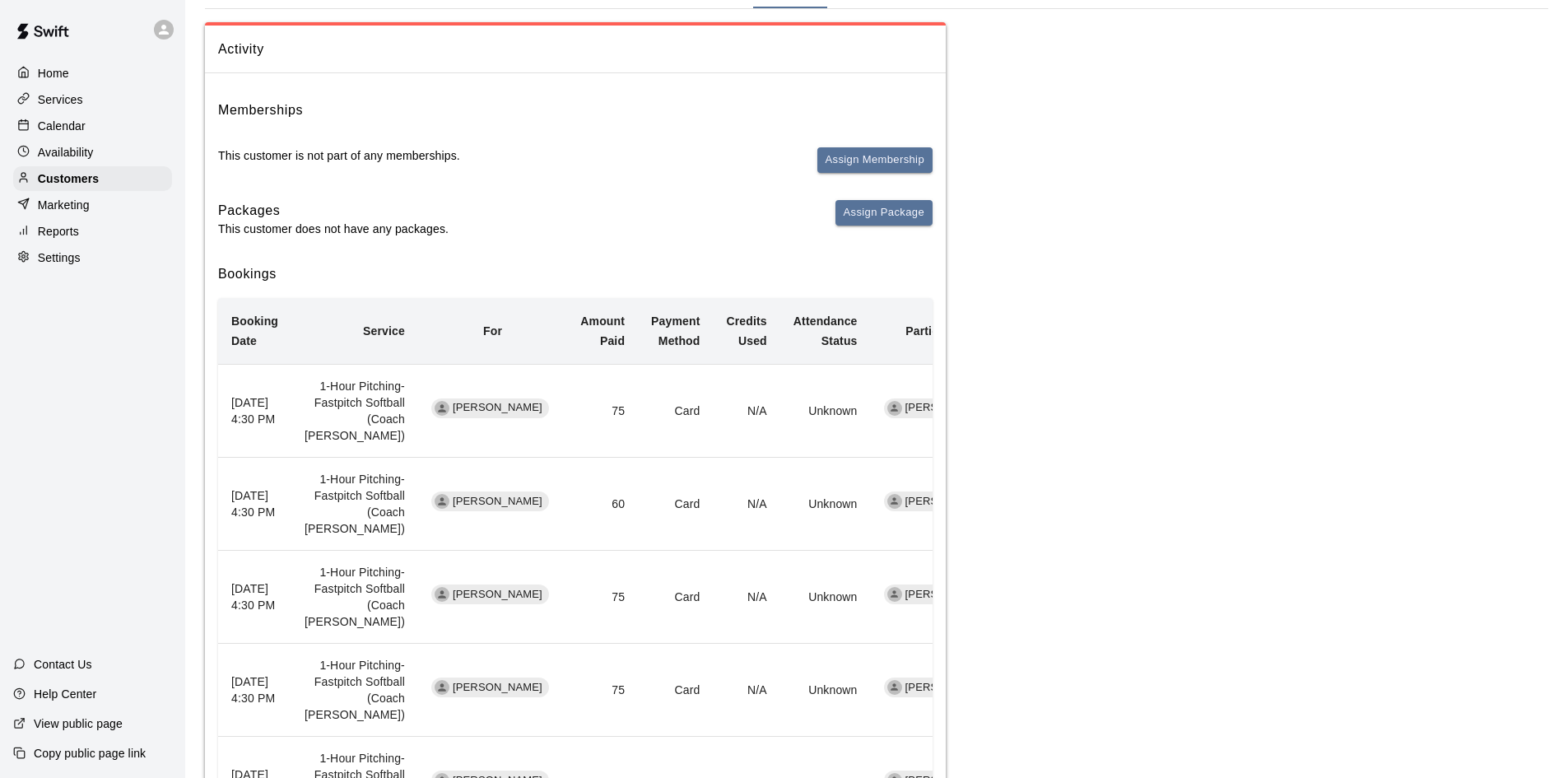
scroll to position [0, 0]
